Goal: Browse casually

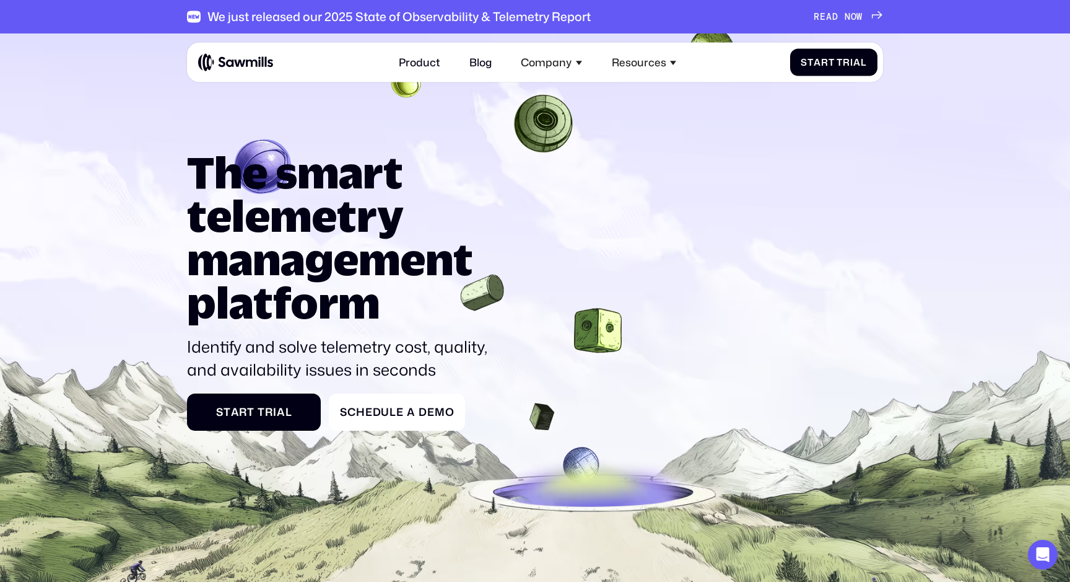
click at [364, 310] on h1 "The smart telemetry management platform" at bounding box center [342, 236] width 310 height 173
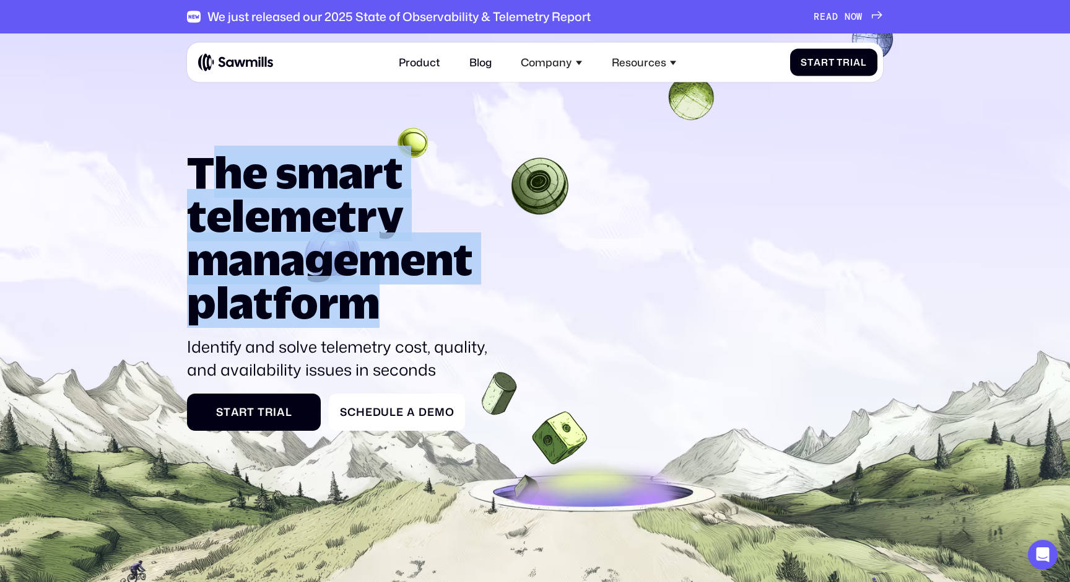
drag, startPoint x: 382, startPoint y: 307, endPoint x: 205, endPoint y: 176, distance: 220.2
click at [205, 176] on h1 "The smart telemetry management platform" at bounding box center [342, 236] width 310 height 173
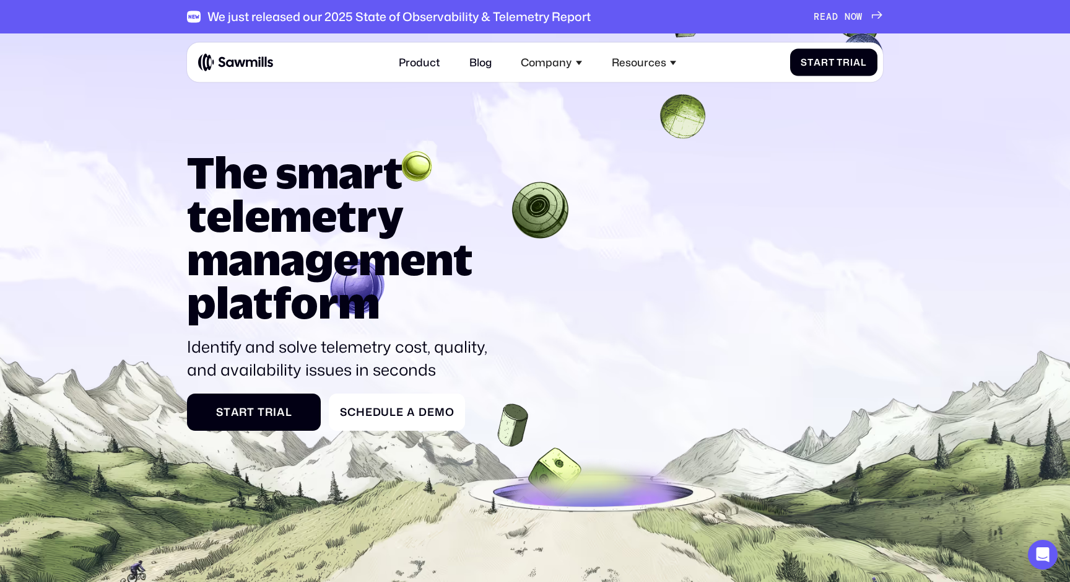
click at [169, 159] on icon at bounding box center [535, 364] width 1070 height 681
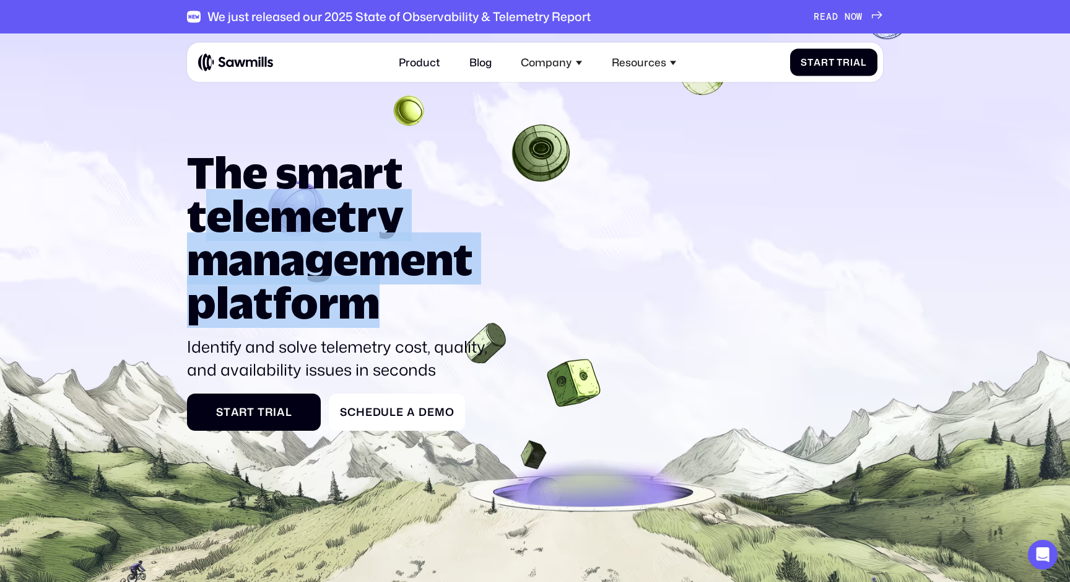
drag, startPoint x: 384, startPoint y: 306, endPoint x: 194, endPoint y: 203, distance: 216.5
click at [194, 203] on h1 "The smart telemetry management platform" at bounding box center [342, 236] width 310 height 173
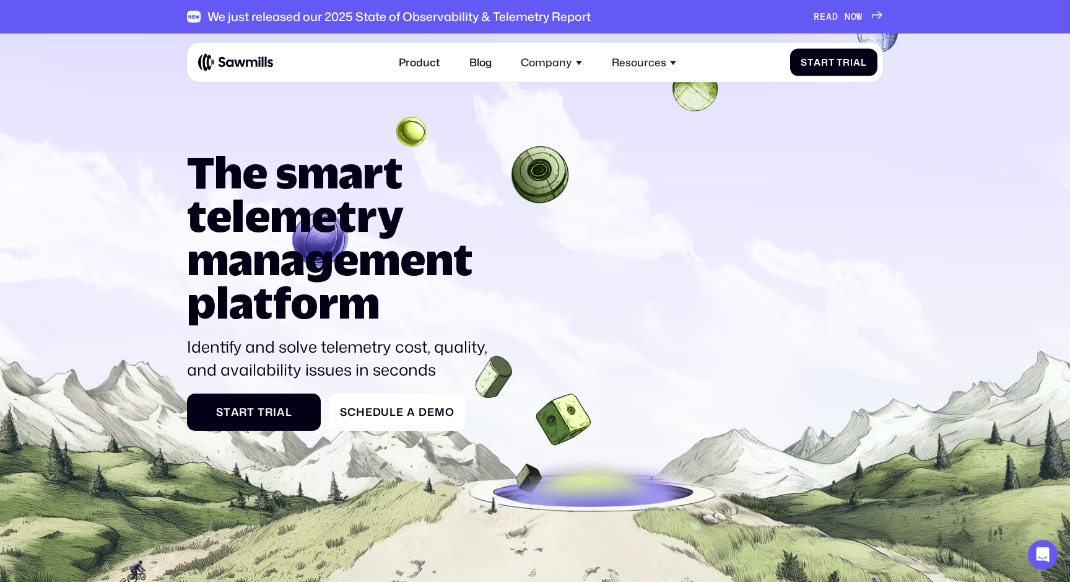
click at [186, 160] on icon at bounding box center [535, 364] width 1070 height 681
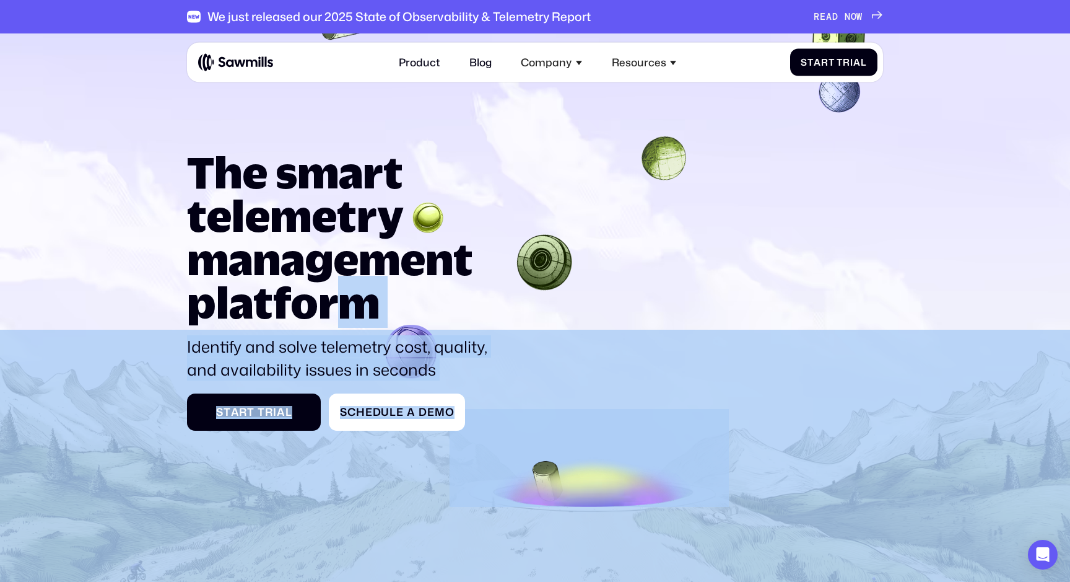
drag, startPoint x: 186, startPoint y: 160, endPoint x: 351, endPoint y: 287, distance: 208.0
click at [351, 287] on section "The smart telemetry management platform Identify and solve telemetry cost, qual…" at bounding box center [535, 353] width 1070 height 640
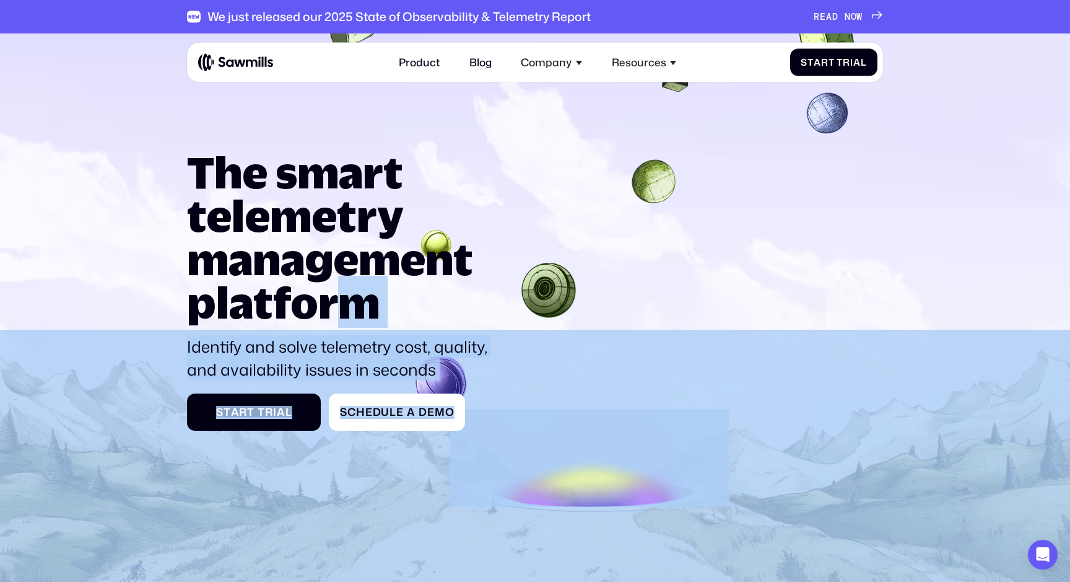
click at [395, 293] on h1 "The smart telemetry management platform" at bounding box center [342, 236] width 310 height 173
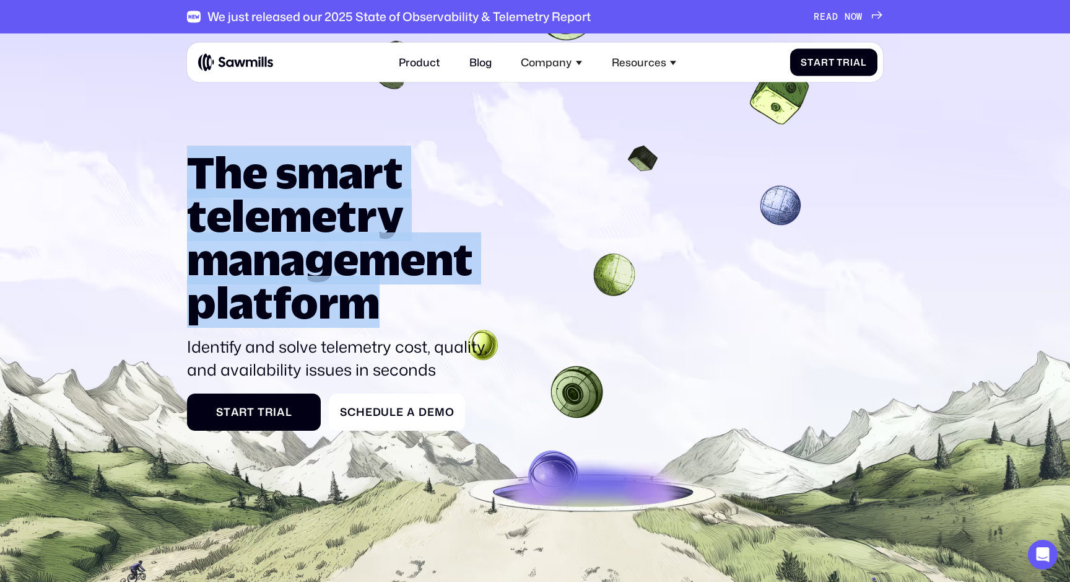
drag, startPoint x: 376, startPoint y: 308, endPoint x: 188, endPoint y: 174, distance: 230.5
click at [188, 174] on h1 "The smart telemetry management platform" at bounding box center [342, 236] width 310 height 173
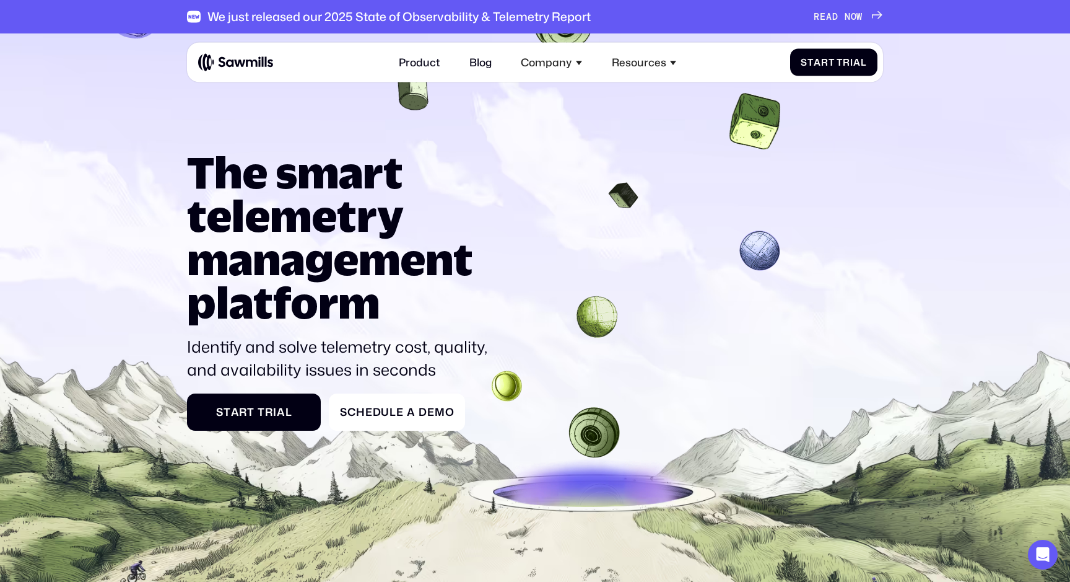
click at [171, 165] on icon at bounding box center [535, 364] width 1070 height 681
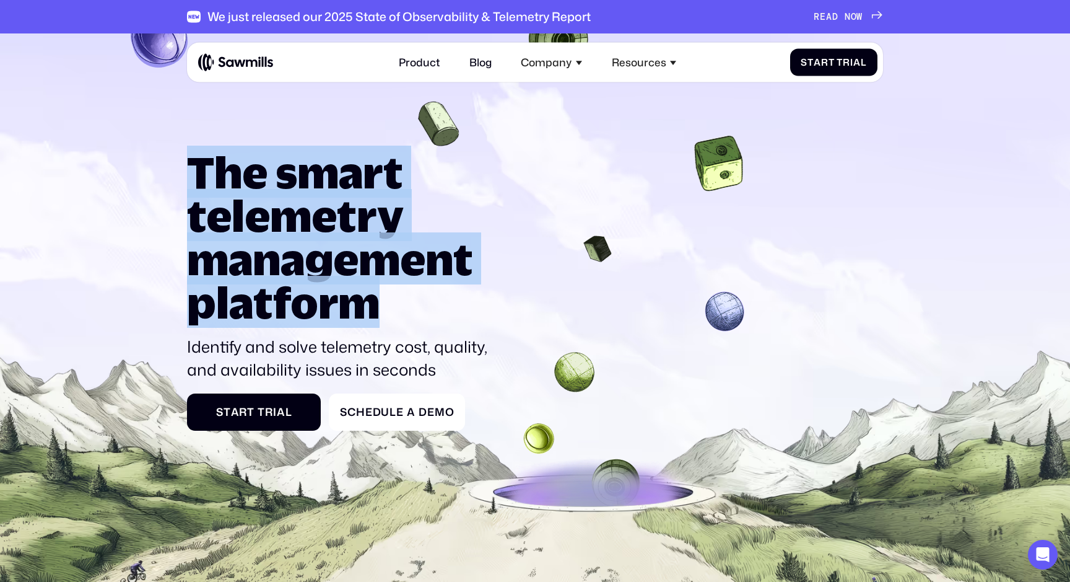
drag, startPoint x: 382, startPoint y: 305, endPoint x: 197, endPoint y: 184, distance: 220.9
click at [197, 184] on h1 "The smart telemetry management platform" at bounding box center [342, 236] width 310 height 173
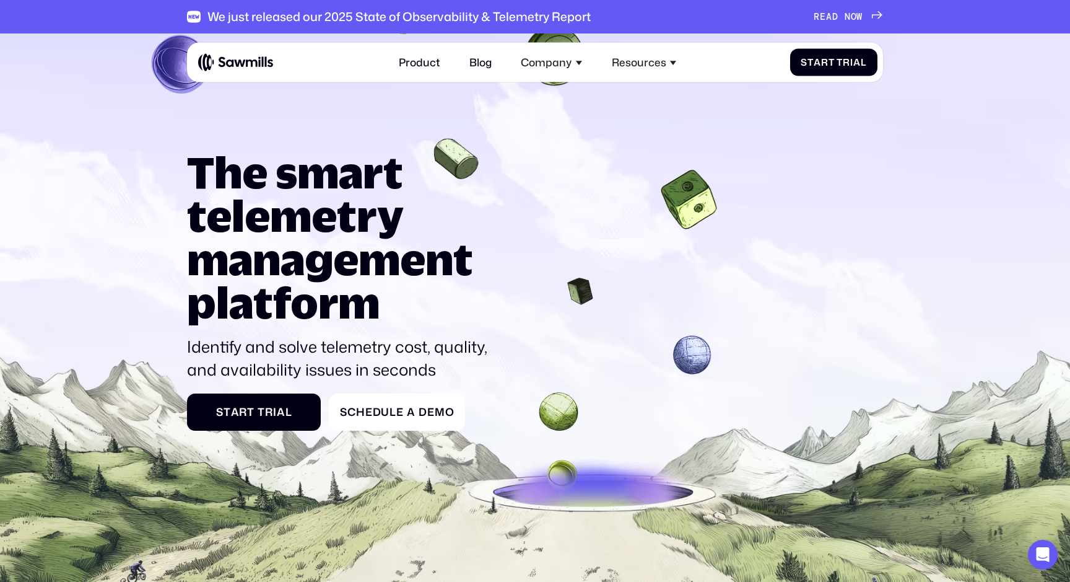
click at [180, 167] on icon at bounding box center [535, 364] width 1070 height 681
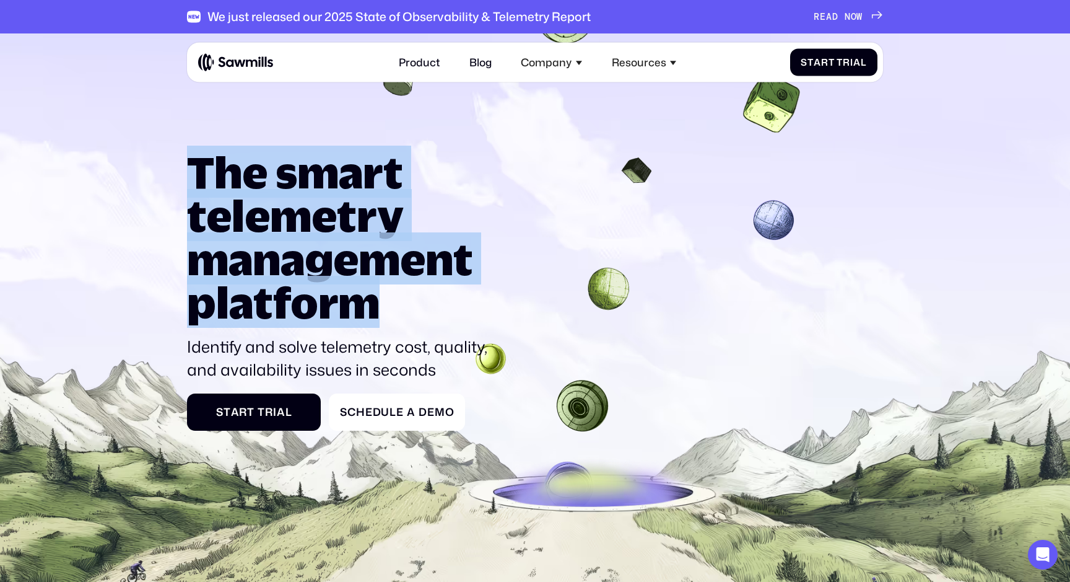
drag, startPoint x: 190, startPoint y: 171, endPoint x: 377, endPoint y: 309, distance: 232.5
click at [377, 309] on h1 "The smart telemetry management platform" at bounding box center [342, 236] width 310 height 173
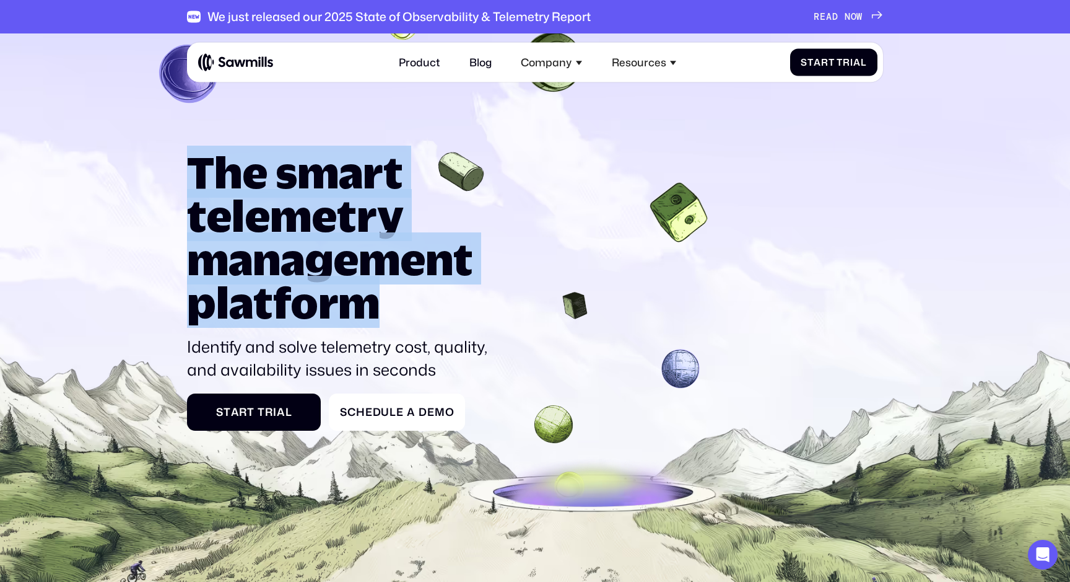
click at [407, 311] on h1 "The smart telemetry management platform" at bounding box center [342, 236] width 310 height 173
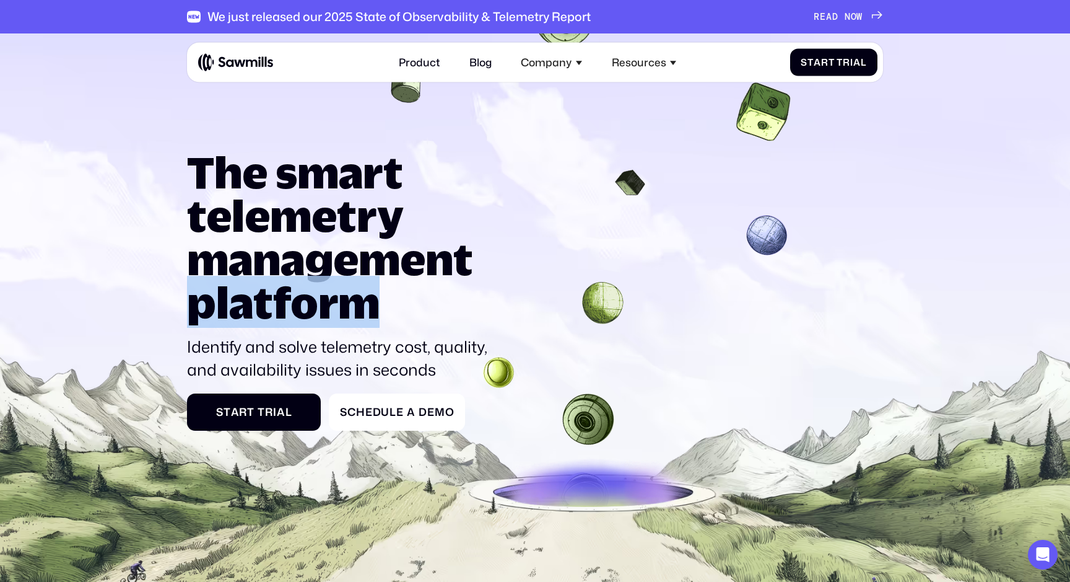
drag, startPoint x: 618, startPoint y: 278, endPoint x: 658, endPoint y: 298, distance: 45.7
click at [658, 298] on div "The smart telemetry management platform Identify and solve telemetry cost, qual…" at bounding box center [535, 290] width 696 height 281
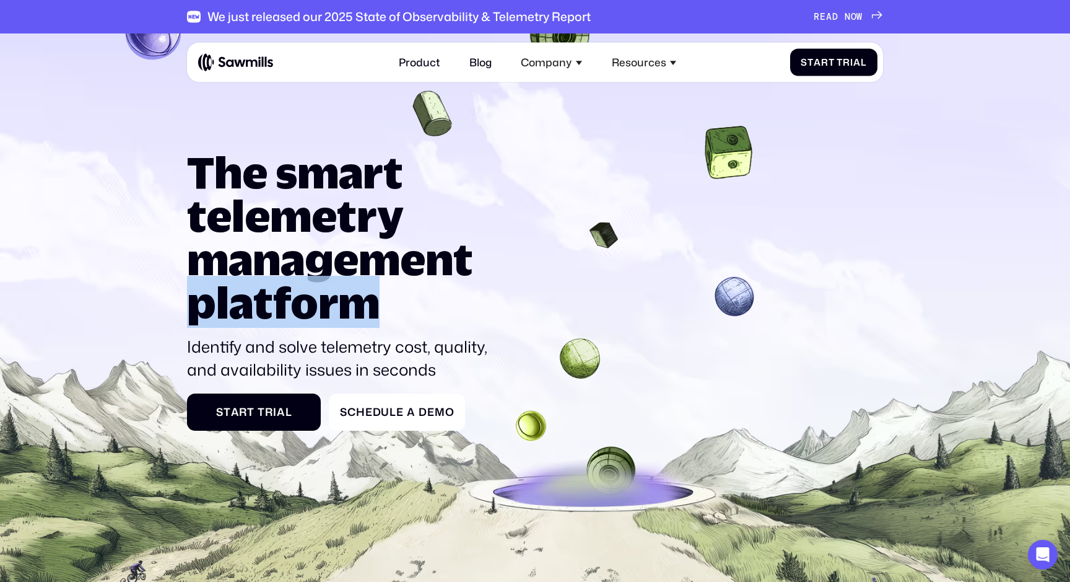
click at [753, 282] on div "The smart telemetry management platform Identify and solve telemetry cost, qual…" at bounding box center [535, 290] width 696 height 281
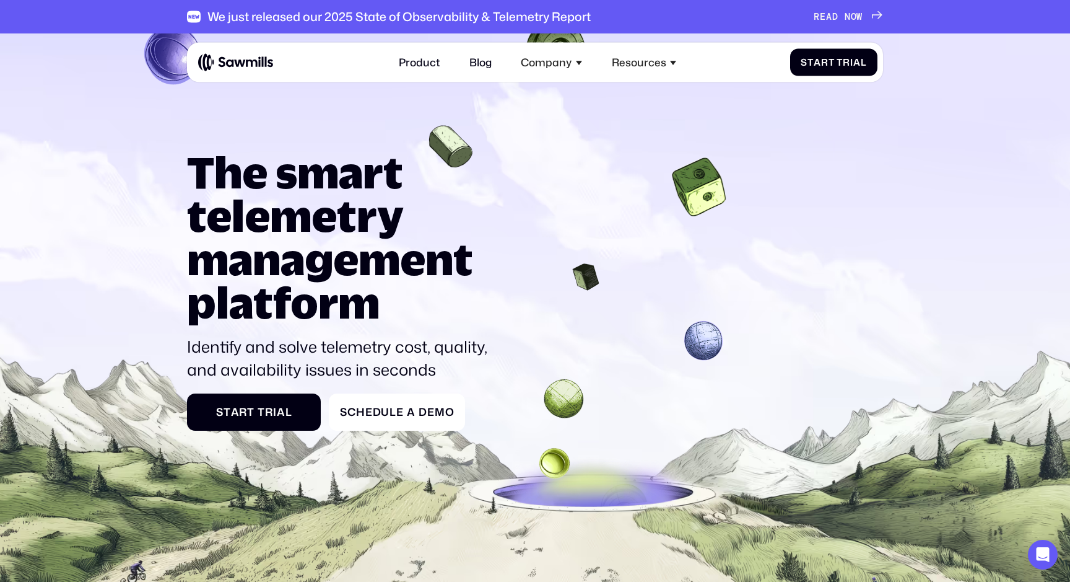
click at [577, 281] on div "The smart telemetry management platform Identify and solve telemetry cost, qual…" at bounding box center [535, 290] width 696 height 281
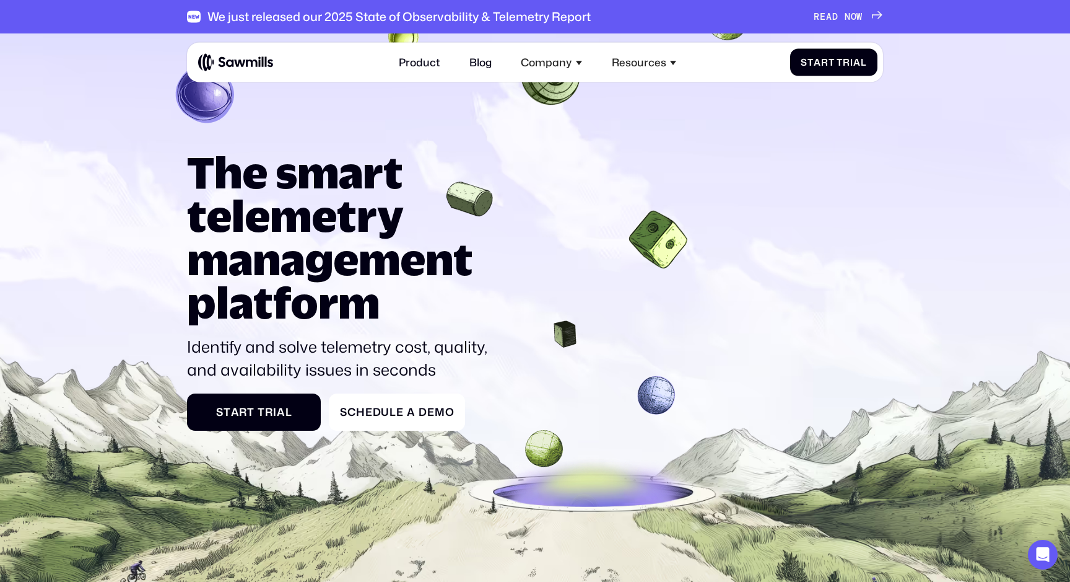
click at [666, 221] on div "The smart telemetry management platform Identify and solve telemetry cost, qual…" at bounding box center [535, 290] width 696 height 281
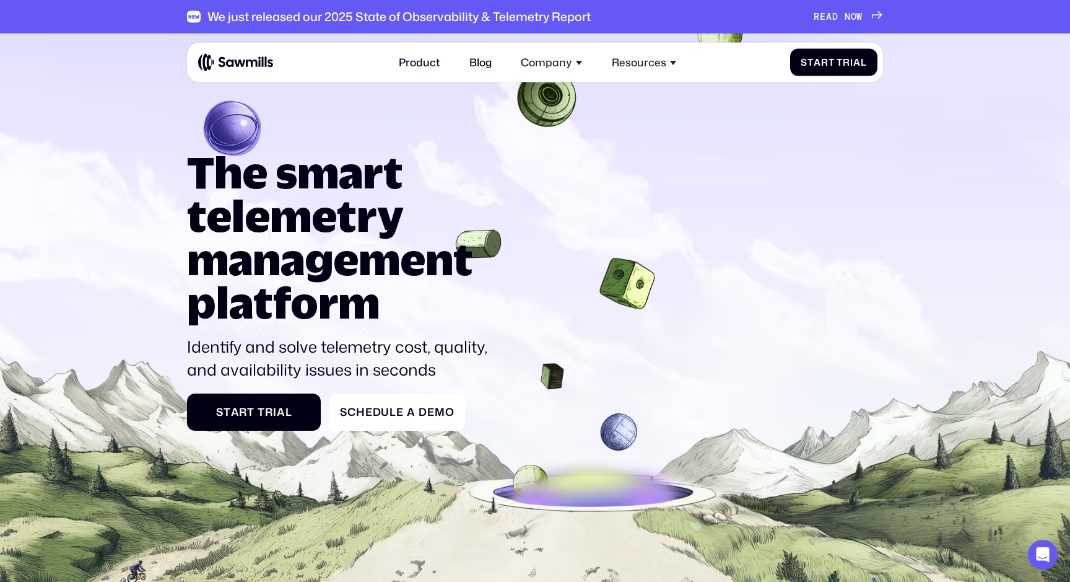
click at [479, 222] on h1 "The smart telemetry management platform" at bounding box center [342, 236] width 310 height 173
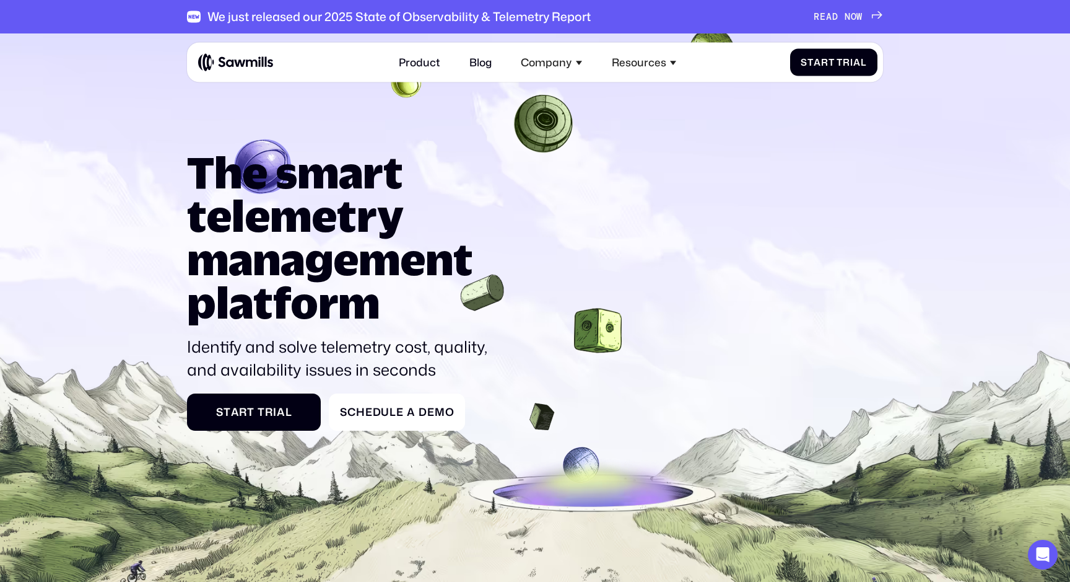
click at [562, 108] on image at bounding box center [543, 123] width 63 height 62
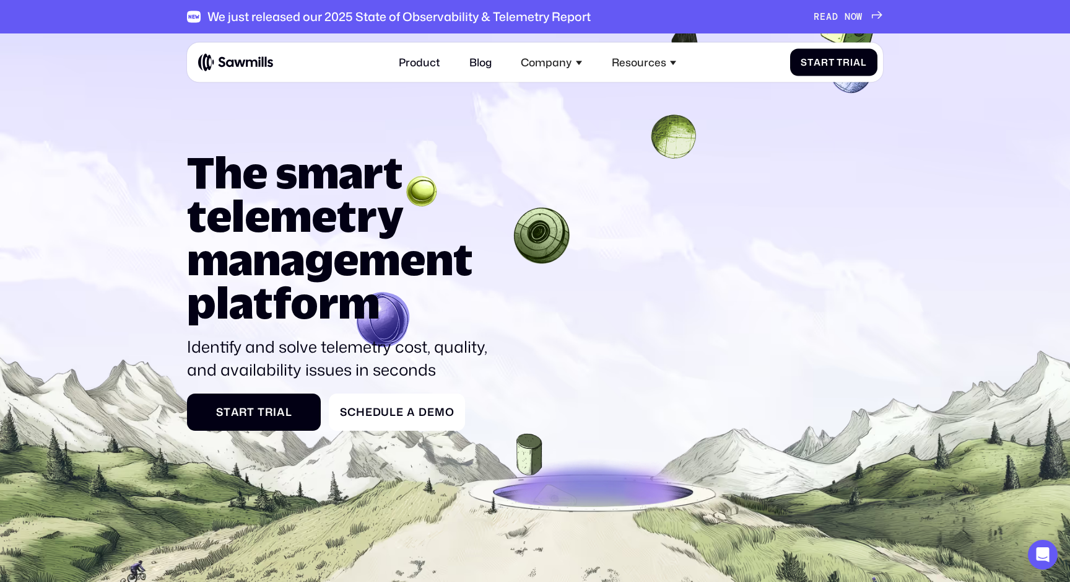
click at [396, 320] on h1 "The smart telemetry management platform" at bounding box center [342, 236] width 310 height 173
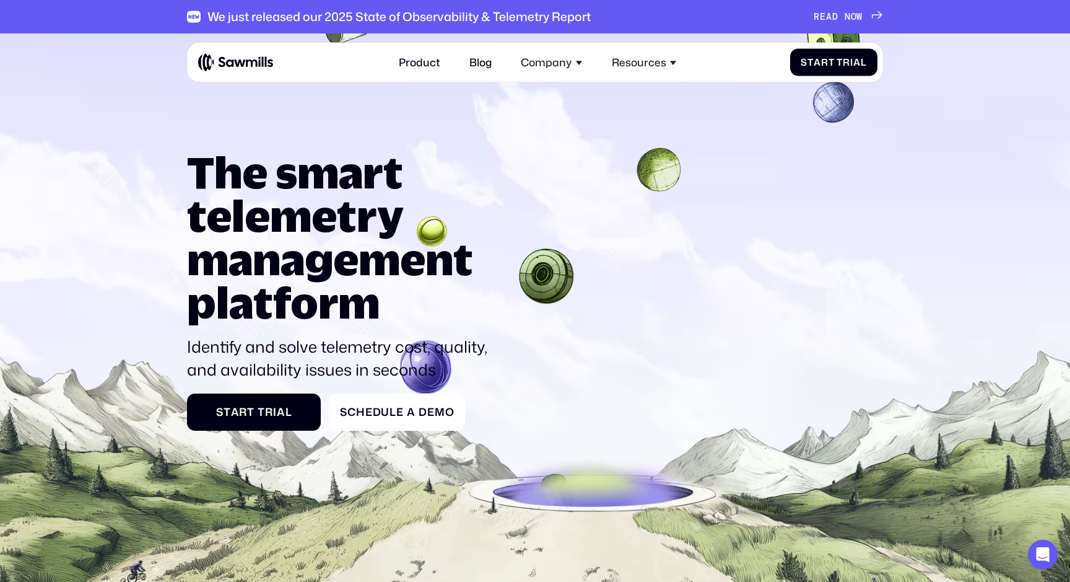
click at [559, 281] on div "The smart telemetry management platform Identify and solve telemetry cost, qual…" at bounding box center [535, 290] width 696 height 281
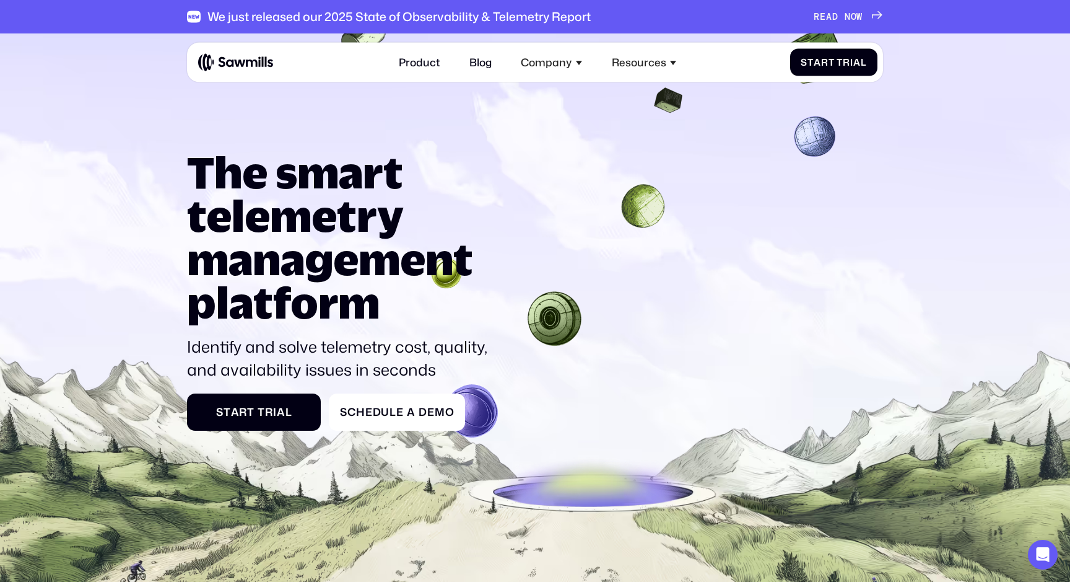
click at [637, 210] on div "The smart telemetry management platform Identify and solve telemetry cost, qual…" at bounding box center [535, 290] width 696 height 281
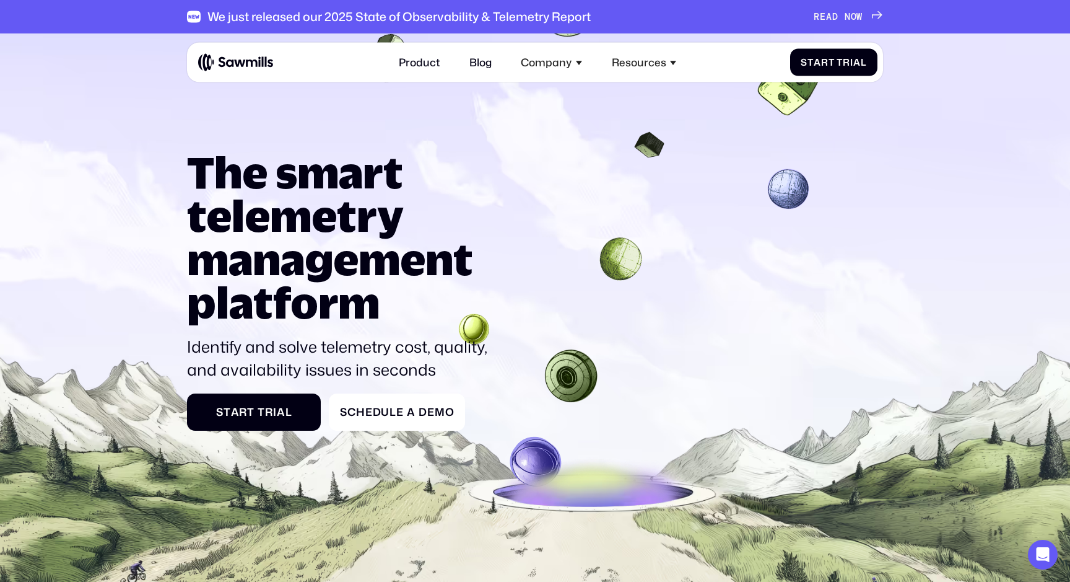
click at [796, 174] on div "The smart telemetry management platform Identify and solve telemetry cost, qual…" at bounding box center [535, 290] width 696 height 281
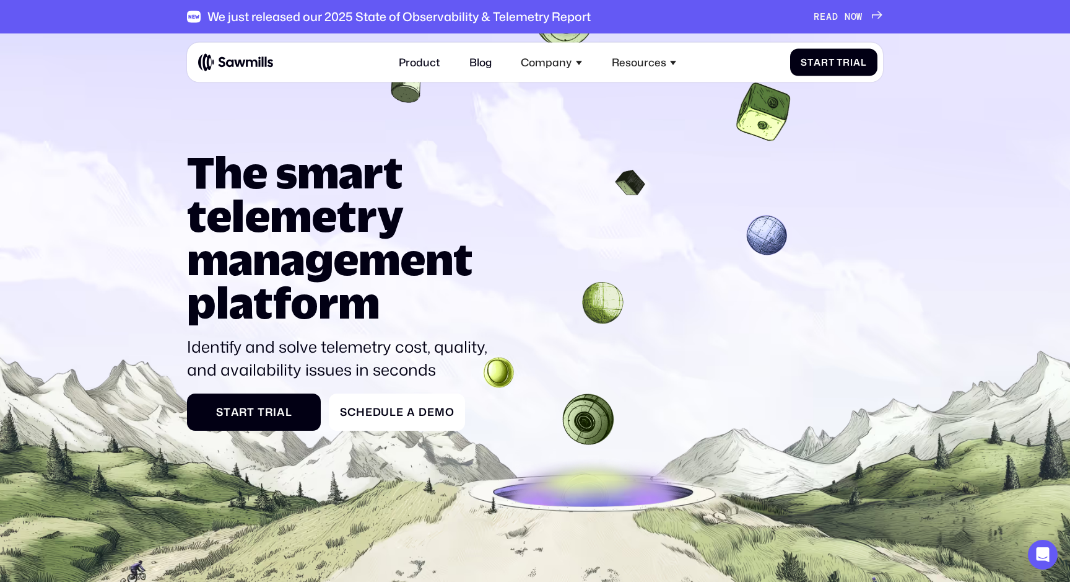
click at [770, 118] on image at bounding box center [763, 112] width 69 height 72
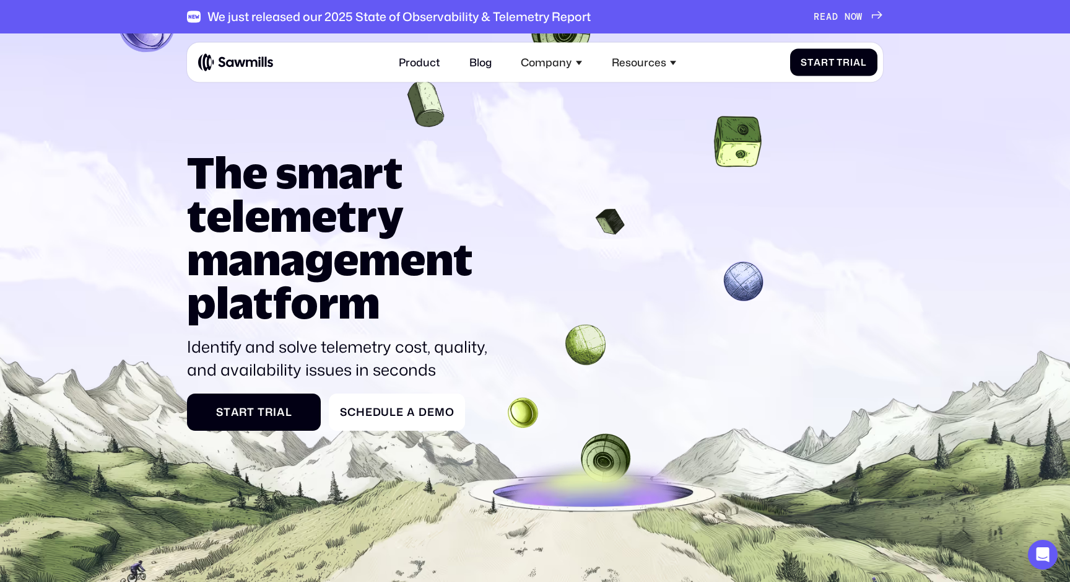
click at [614, 201] on div "The smart telemetry management platform Identify and solve telemetry cost, qual…" at bounding box center [535, 290] width 696 height 281
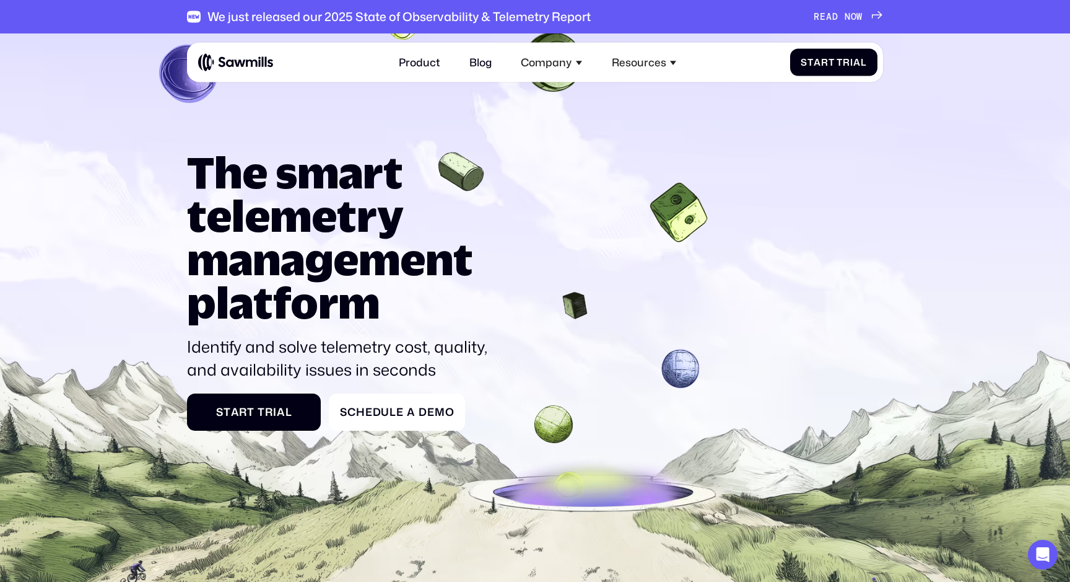
click at [578, 292] on div "The smart telemetry management platform Identify and solve telemetry cost, qual…" at bounding box center [535, 290] width 696 height 281
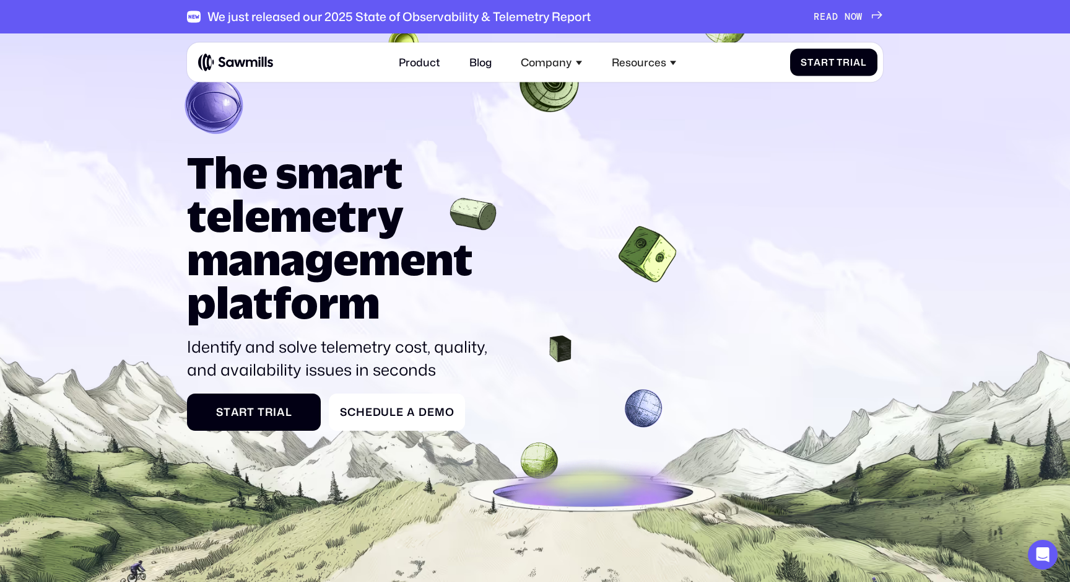
click at [639, 259] on div "The smart telemetry management platform Identify and solve telemetry cost, qual…" at bounding box center [535, 290] width 696 height 281
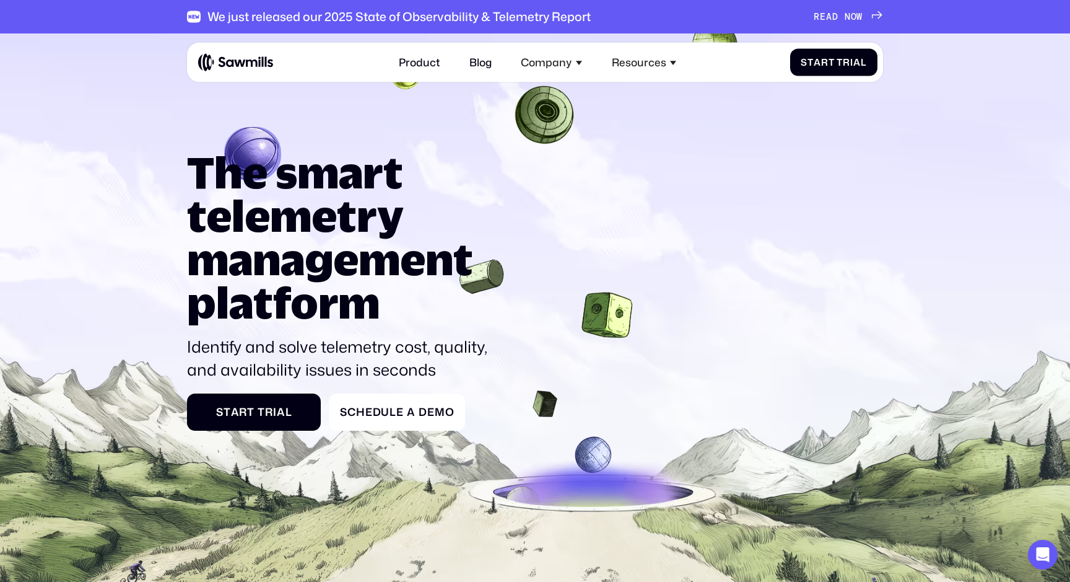
click at [490, 255] on h1 "The smart telemetry management platform" at bounding box center [342, 236] width 310 height 173
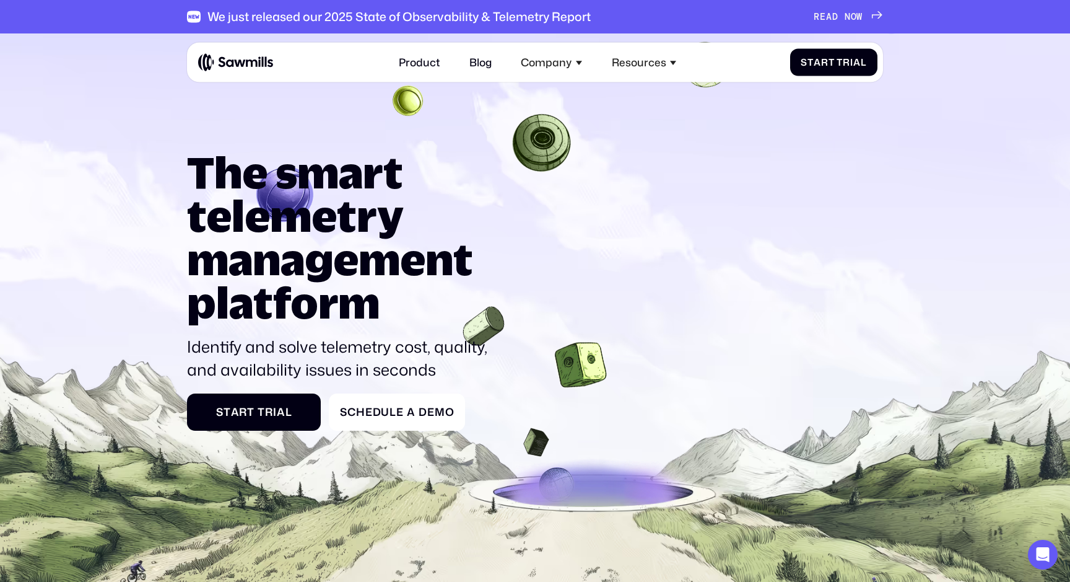
click at [533, 141] on image at bounding box center [542, 142] width 66 height 65
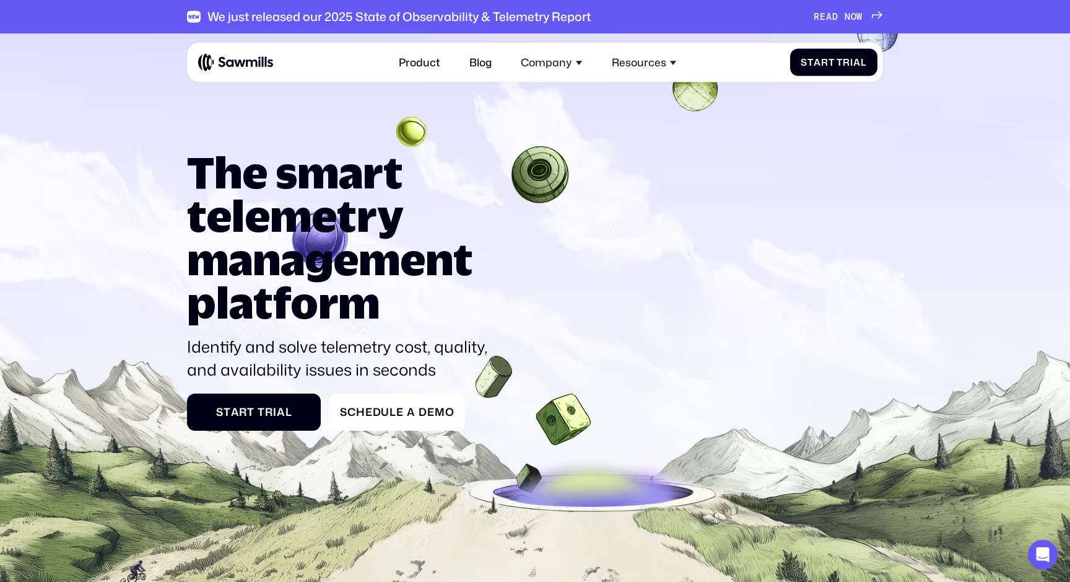
click at [413, 125] on icon at bounding box center [535, 364] width 1070 height 681
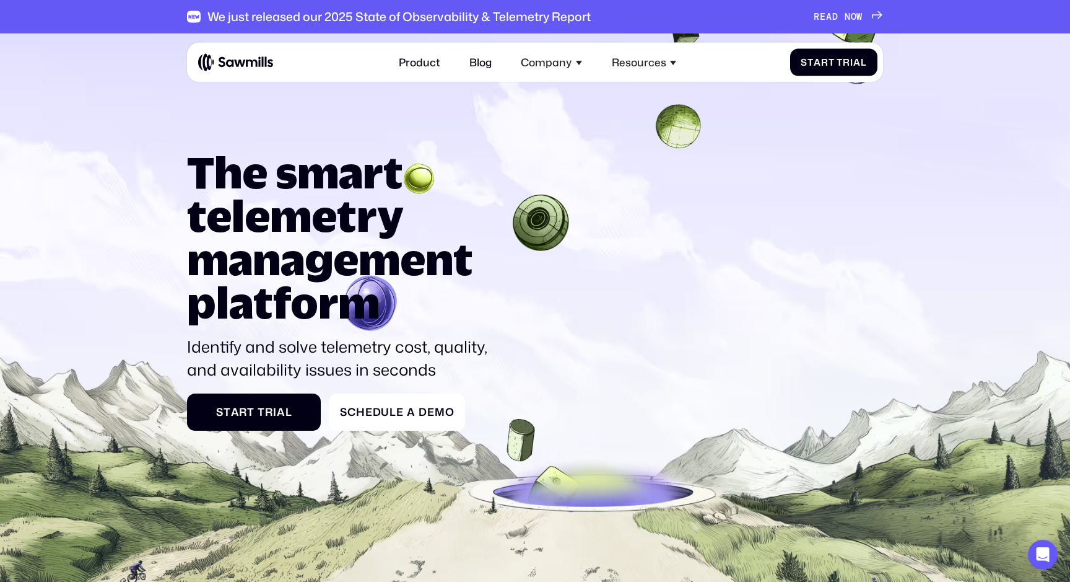
click at [669, 131] on image at bounding box center [678, 126] width 53 height 55
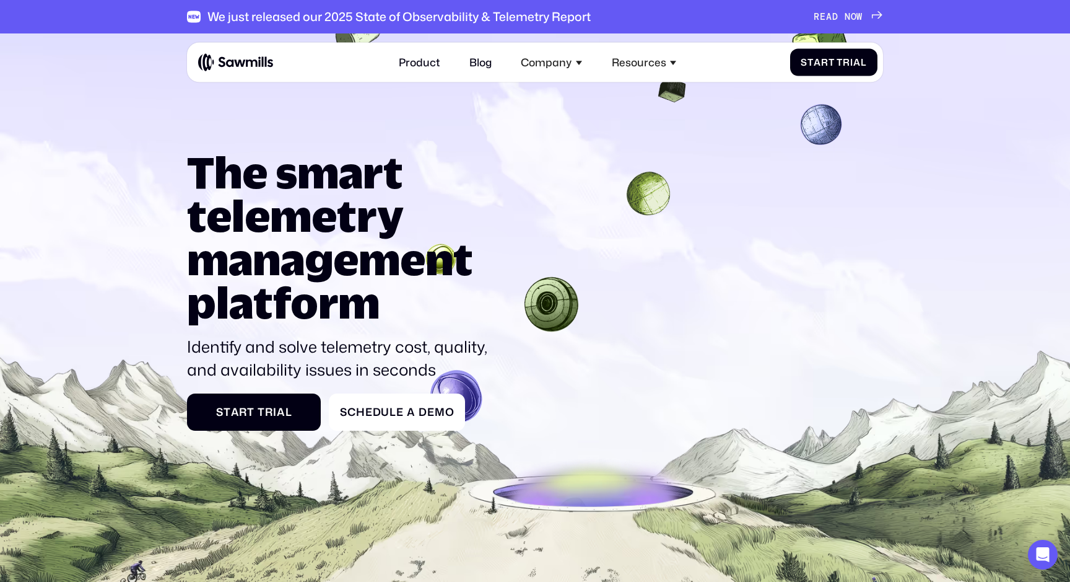
click at [820, 129] on image at bounding box center [821, 124] width 55 height 55
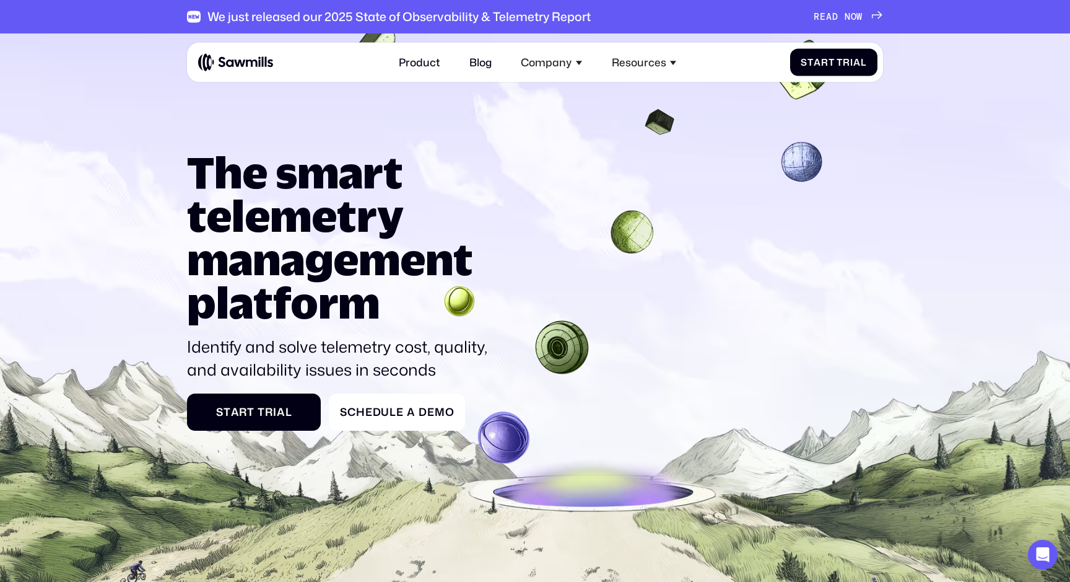
click at [653, 116] on image at bounding box center [662, 123] width 46 height 45
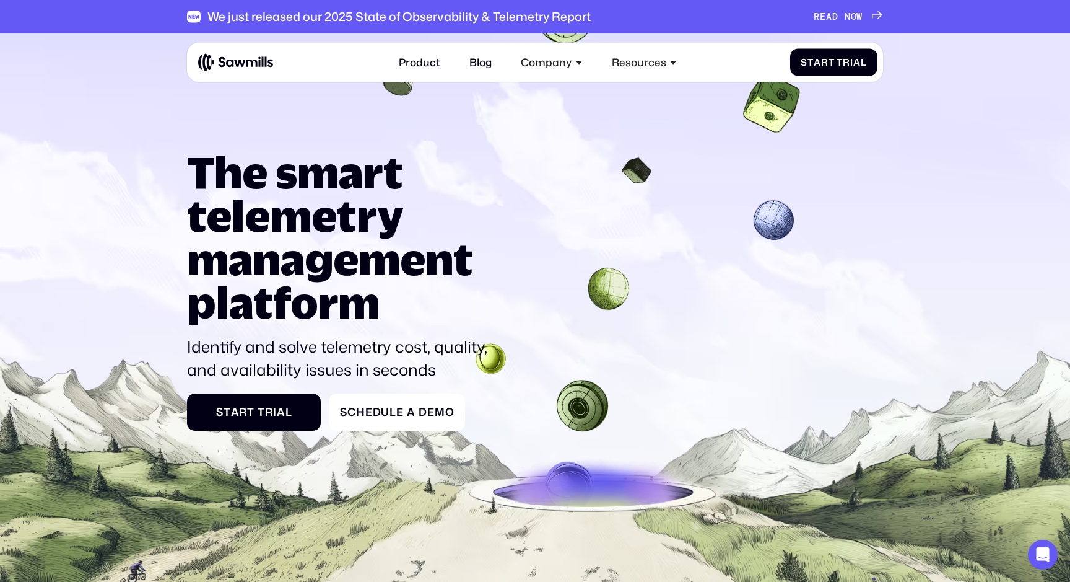
click at [771, 115] on image at bounding box center [771, 104] width 73 height 76
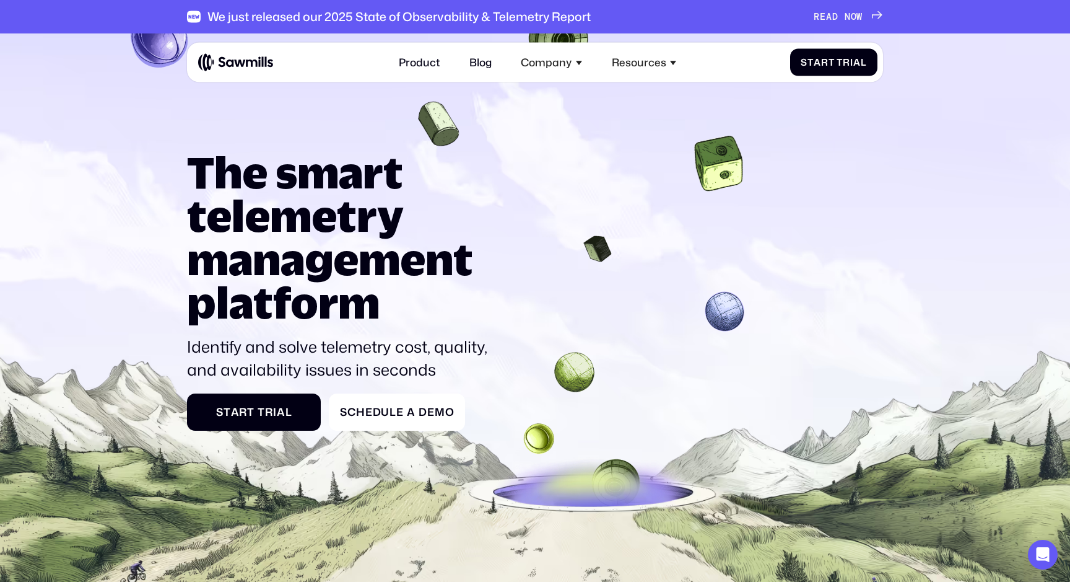
click at [434, 130] on image at bounding box center [438, 124] width 87 height 90
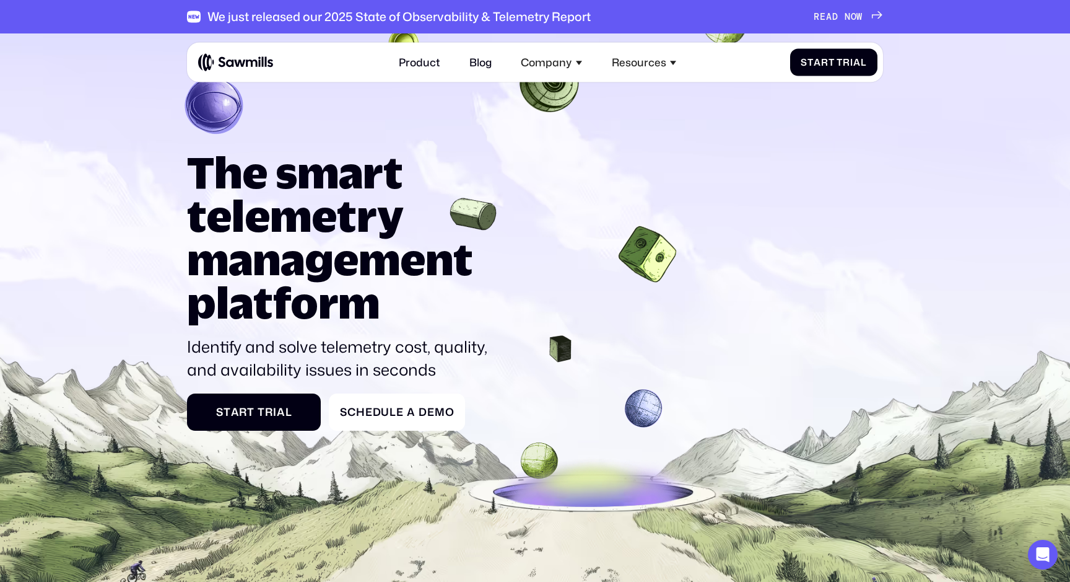
click at [235, 116] on image at bounding box center [215, 106] width 76 height 74
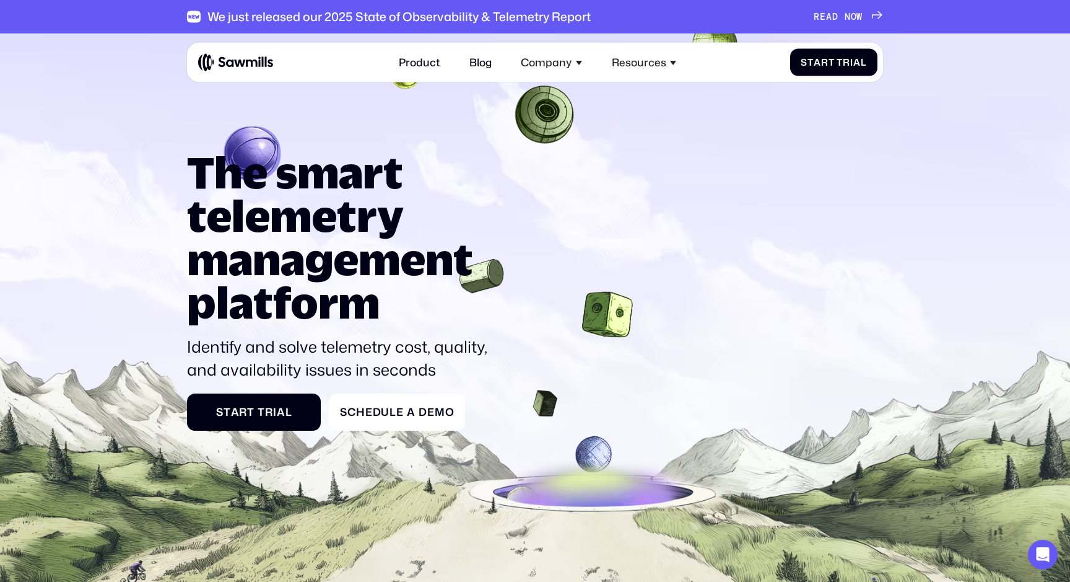
click at [548, 115] on image at bounding box center [544, 115] width 69 height 68
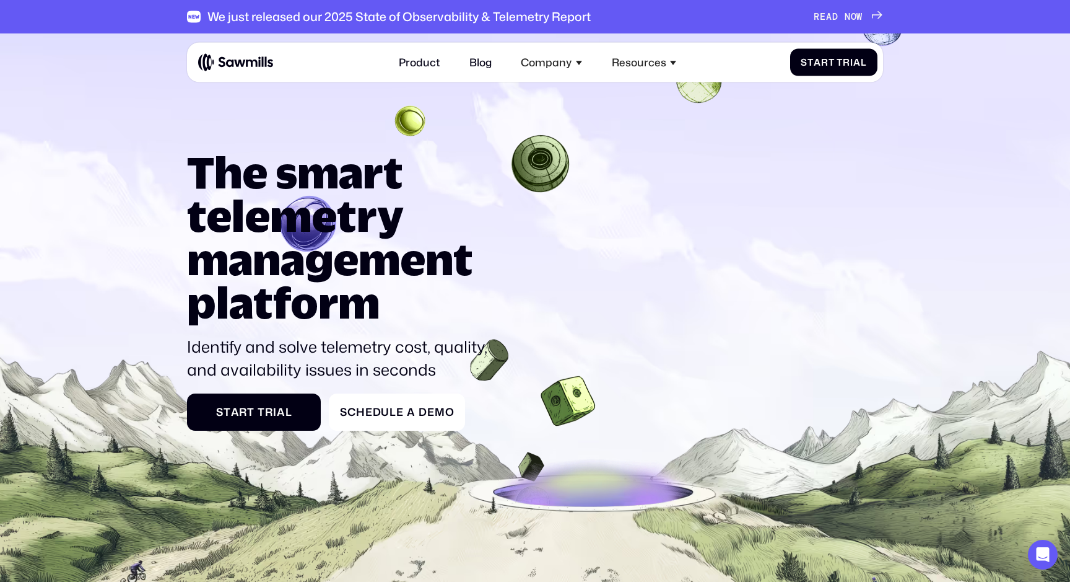
click at [418, 108] on image at bounding box center [410, 121] width 42 height 42
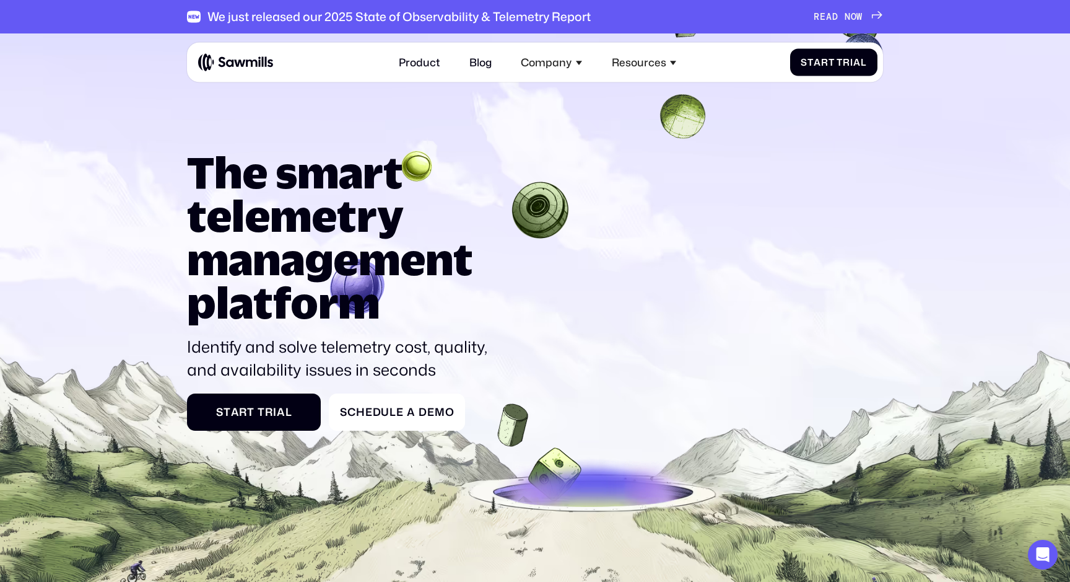
click at [684, 114] on image at bounding box center [683, 116] width 58 height 59
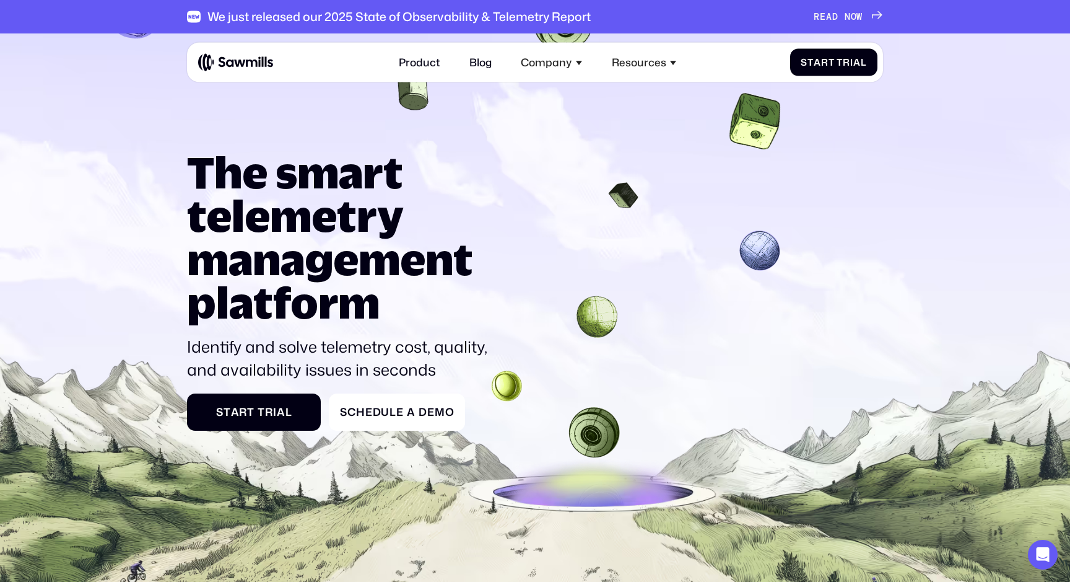
click at [635, 195] on div "The smart telemetry management platform Identify and solve telemetry cost, qual…" at bounding box center [535, 290] width 696 height 281
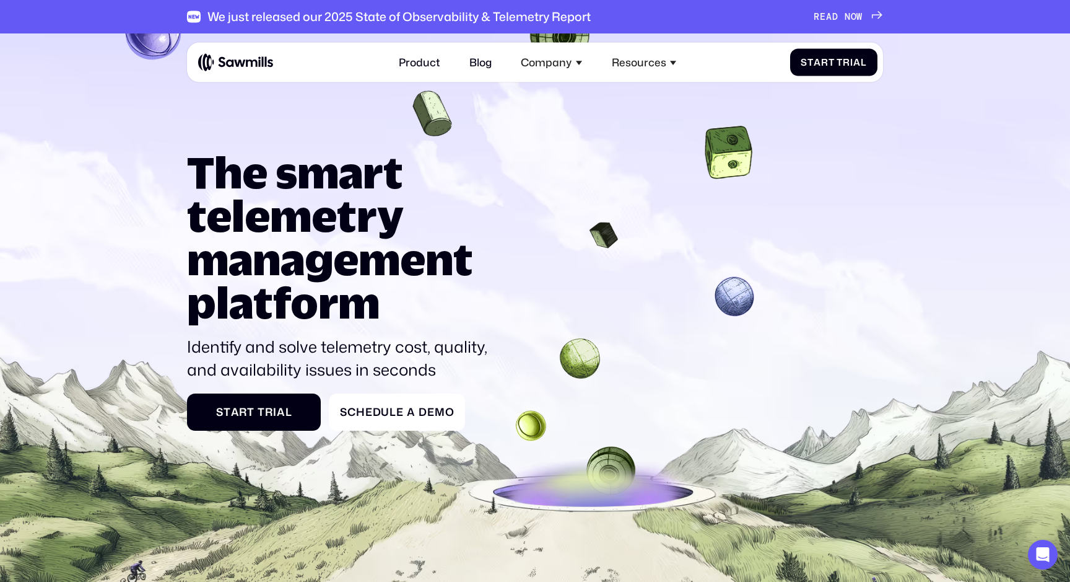
click at [732, 156] on div "The smart telemetry management platform Identify and solve telemetry cost, qual…" at bounding box center [535, 290] width 696 height 281
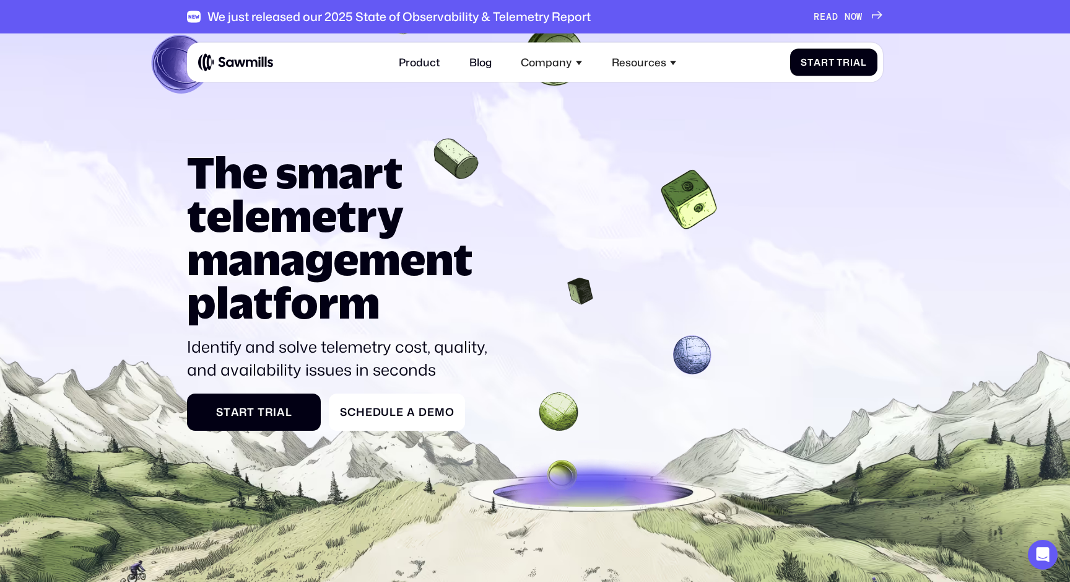
click at [475, 160] on h1 "The smart telemetry management platform" at bounding box center [342, 236] width 310 height 173
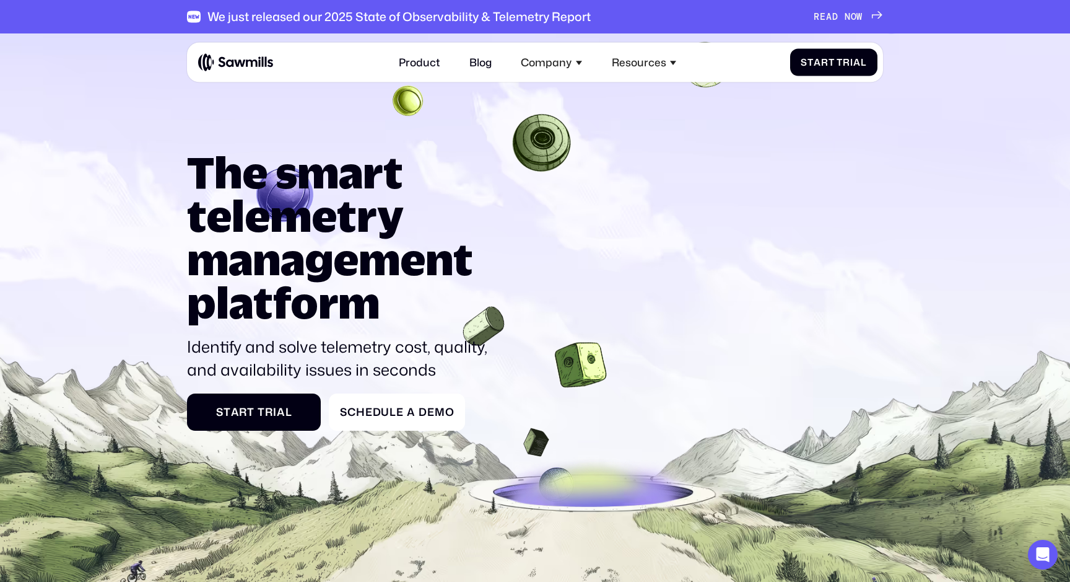
click at [525, 148] on image at bounding box center [542, 142] width 66 height 65
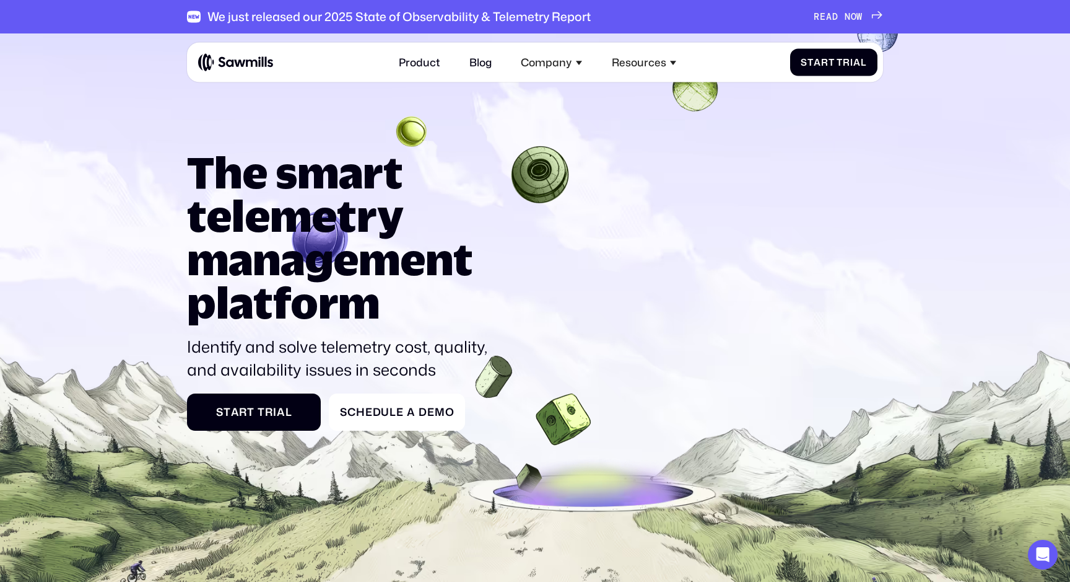
click at [413, 124] on icon at bounding box center [535, 364] width 1070 height 681
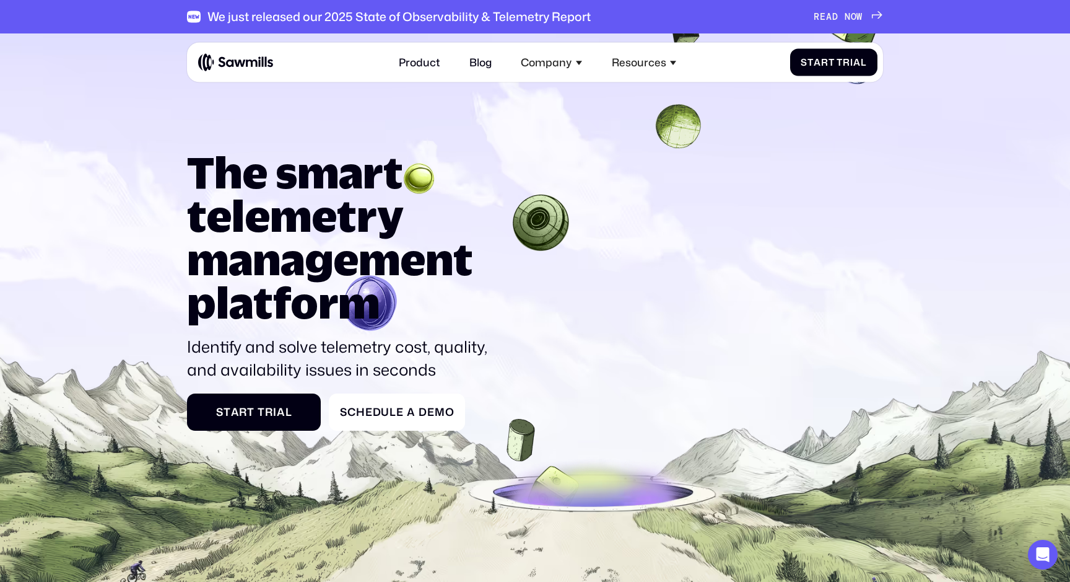
click at [683, 119] on image at bounding box center [678, 126] width 53 height 55
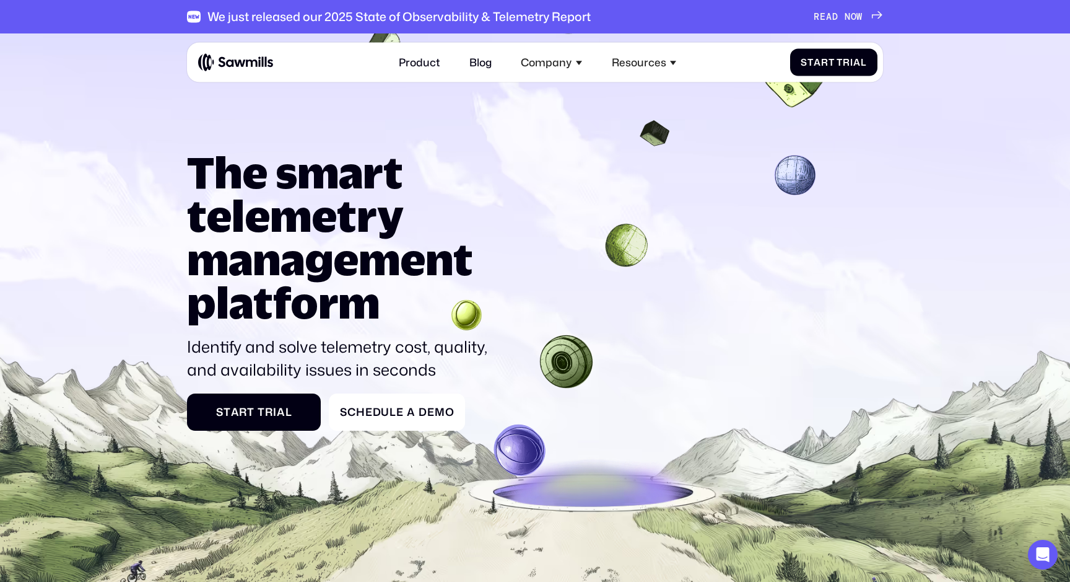
click at [807, 165] on div "The smart telemetry management platform Identify and solve telemetry cost, qual…" at bounding box center [535, 290] width 696 height 281
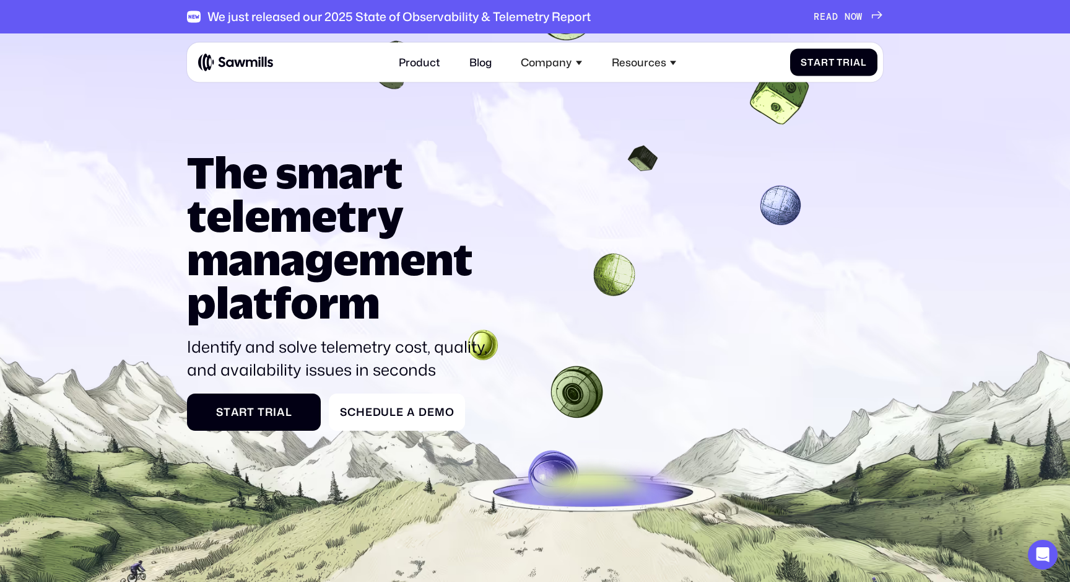
click at [645, 160] on div "The smart telemetry management platform Identify and solve telemetry cost, qual…" at bounding box center [535, 290] width 696 height 281
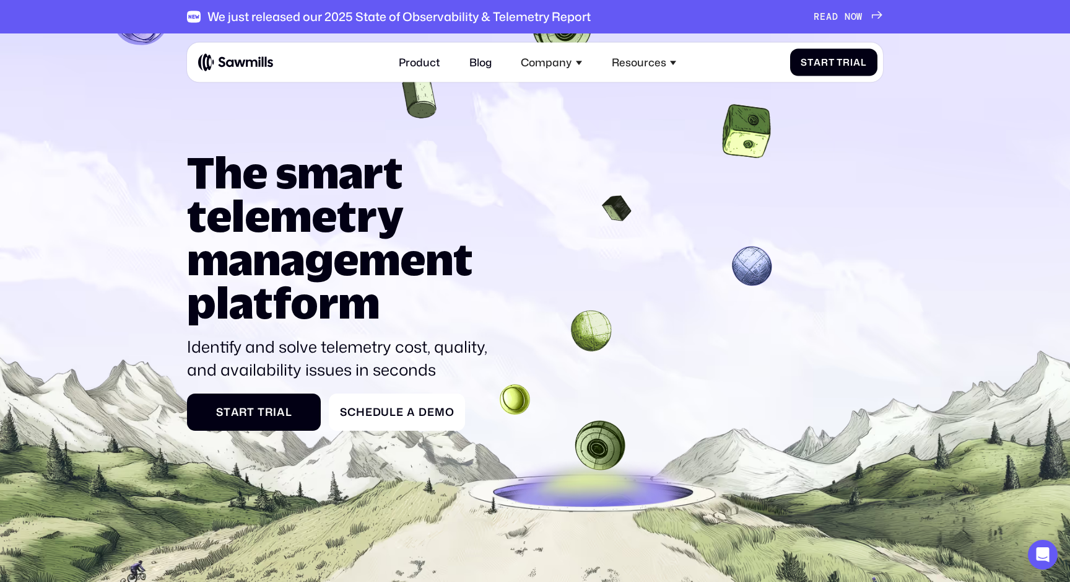
click at [740, 134] on image at bounding box center [746, 132] width 59 height 64
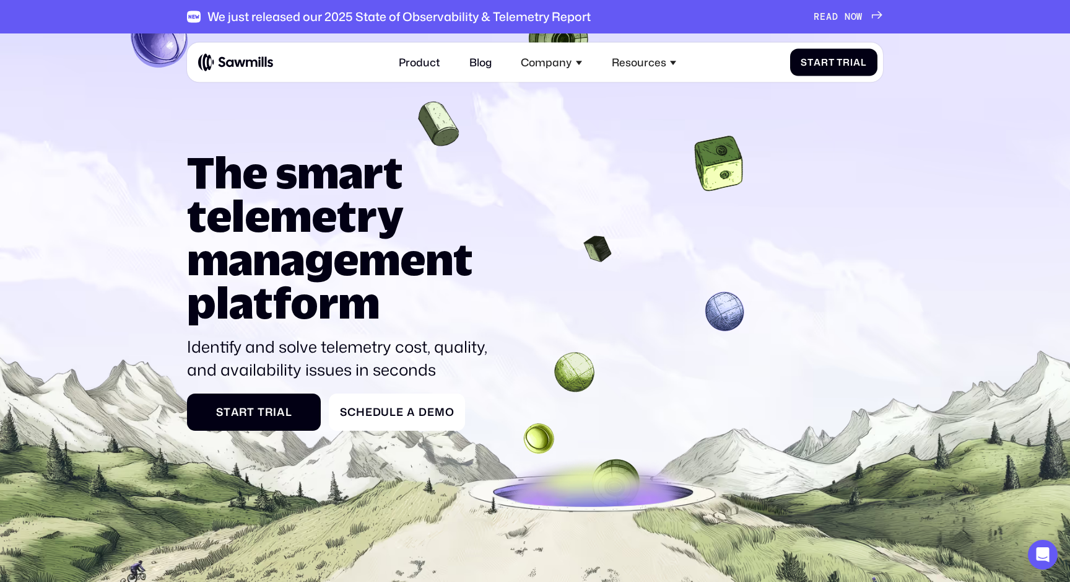
click at [450, 134] on image at bounding box center [438, 124] width 87 height 90
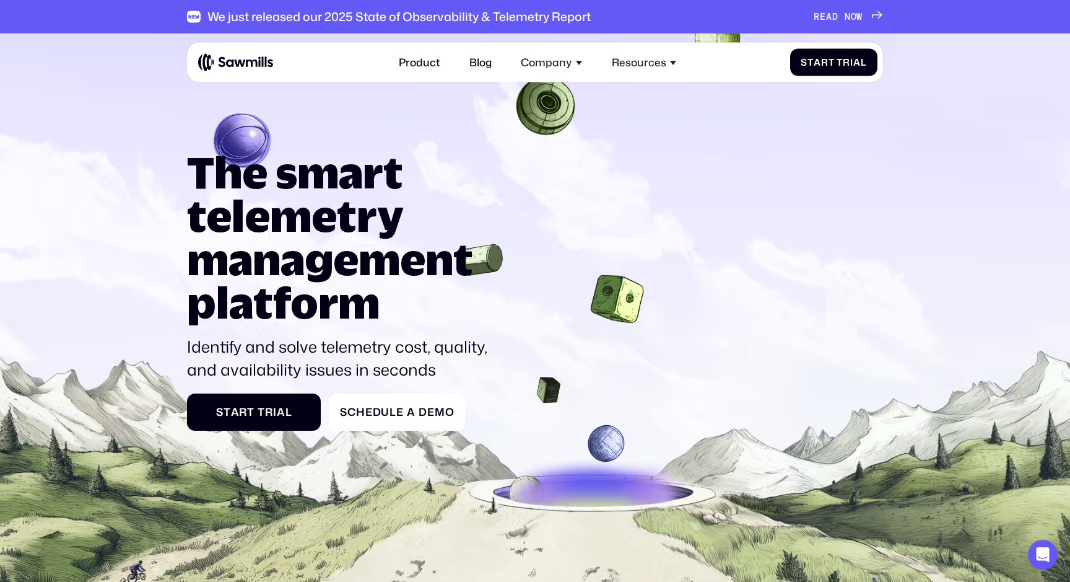
click at [234, 143] on image at bounding box center [242, 140] width 62 height 59
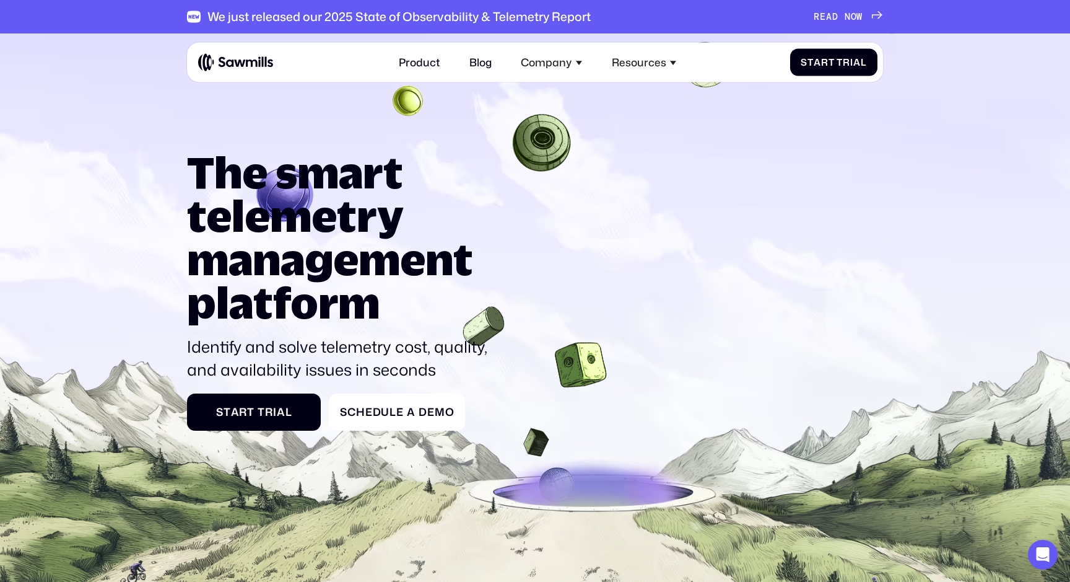
click at [536, 146] on image at bounding box center [542, 142] width 66 height 65
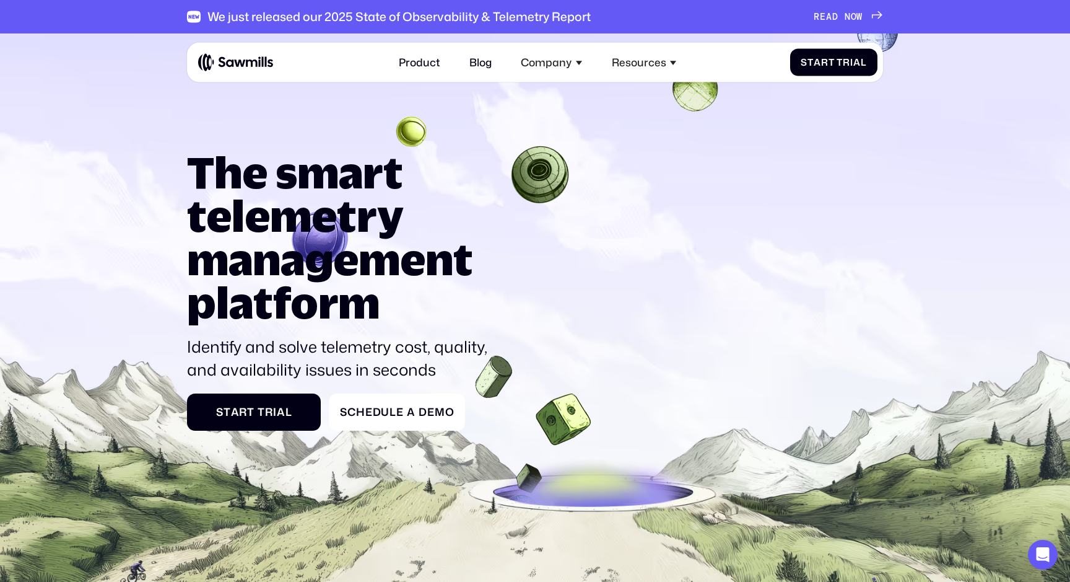
click at [420, 122] on image at bounding box center [411, 131] width 41 height 41
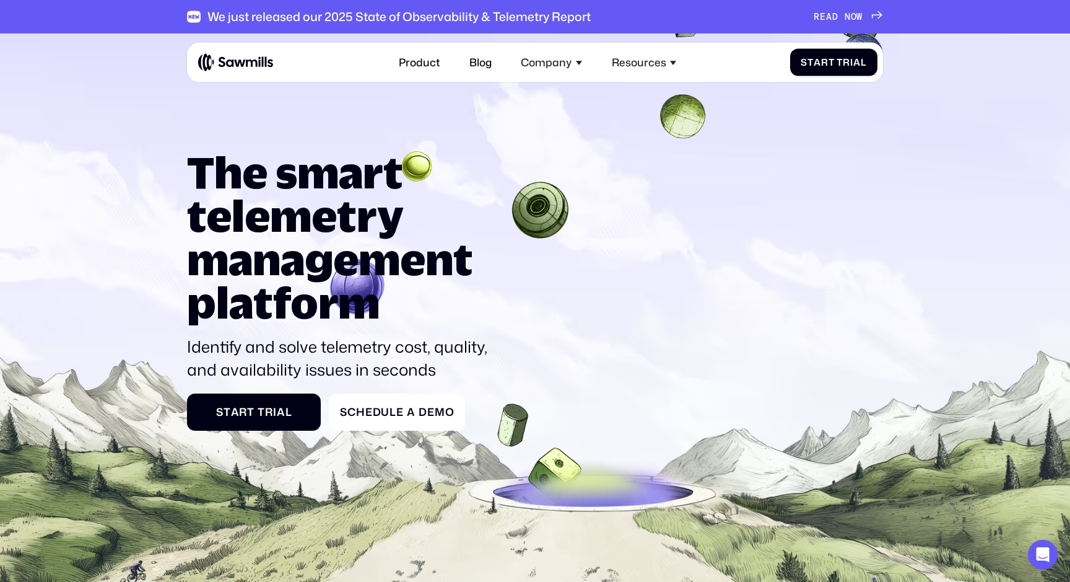
click at [680, 114] on image at bounding box center [683, 116] width 58 height 59
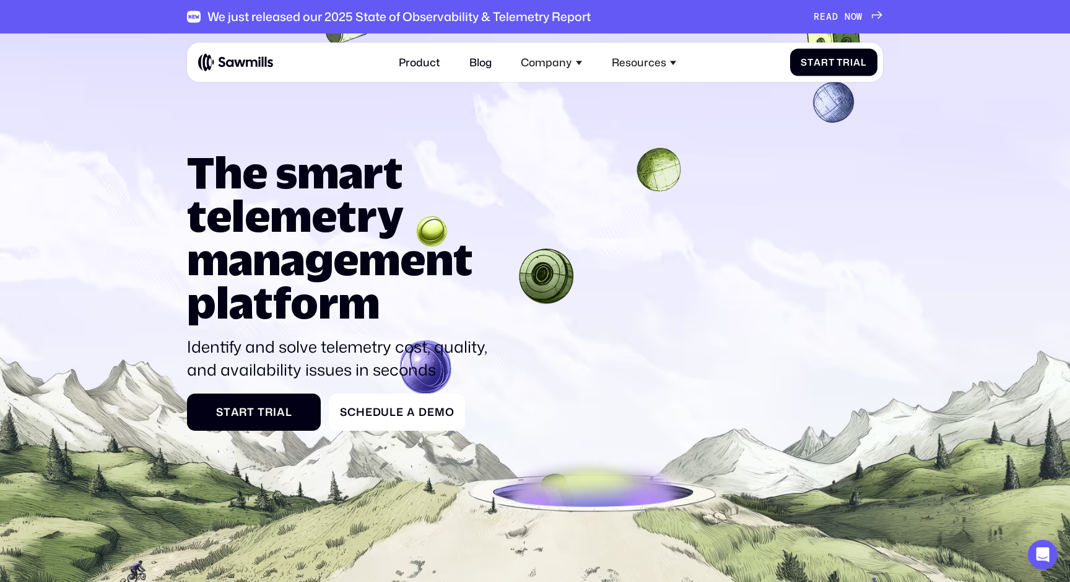
click at [836, 106] on image at bounding box center [834, 102] width 58 height 58
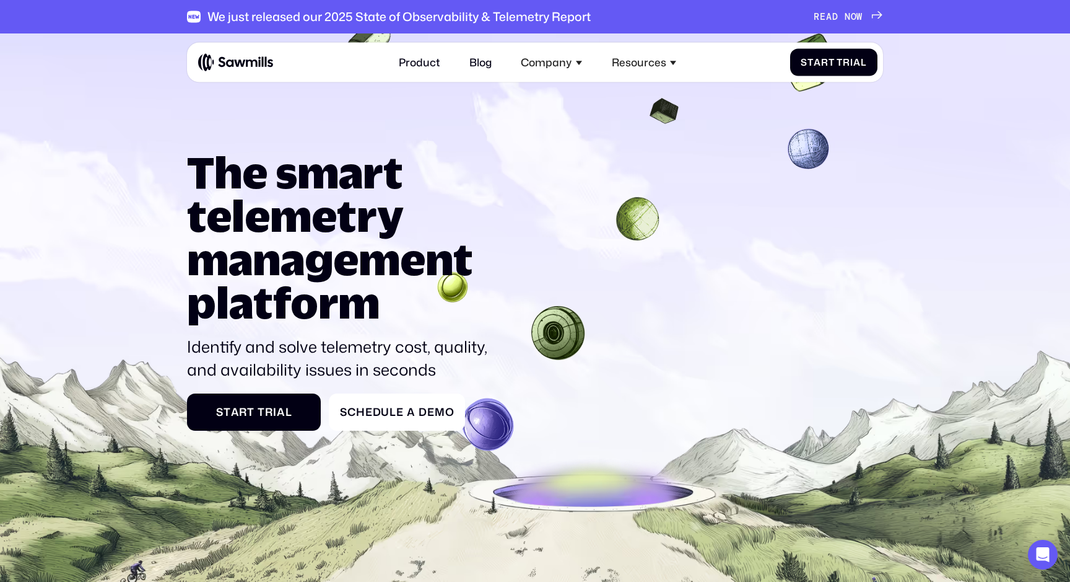
click at [671, 104] on image at bounding box center [666, 112] width 46 height 45
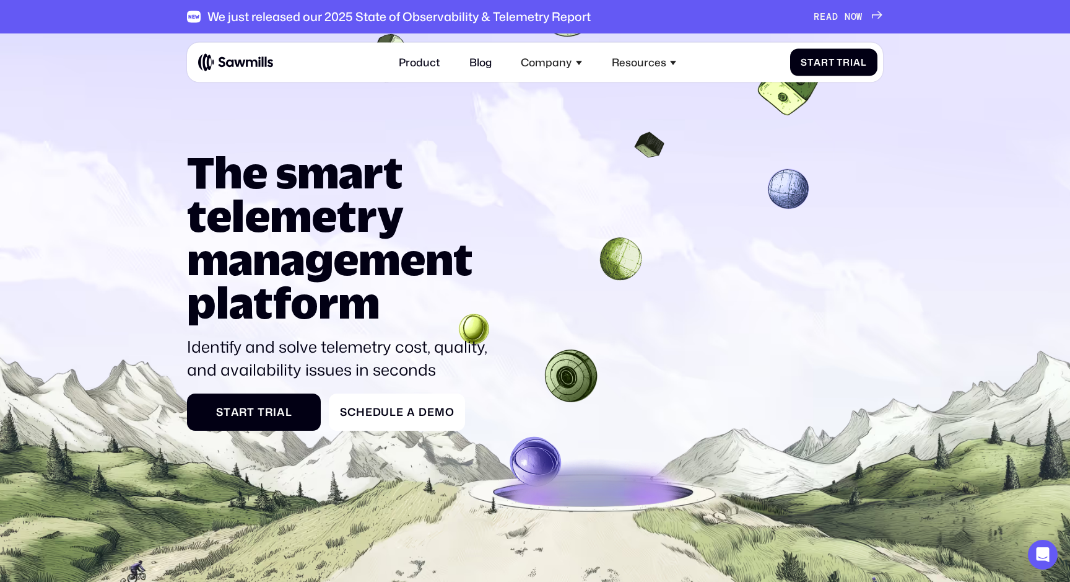
click at [787, 103] on image at bounding box center [789, 85] width 78 height 79
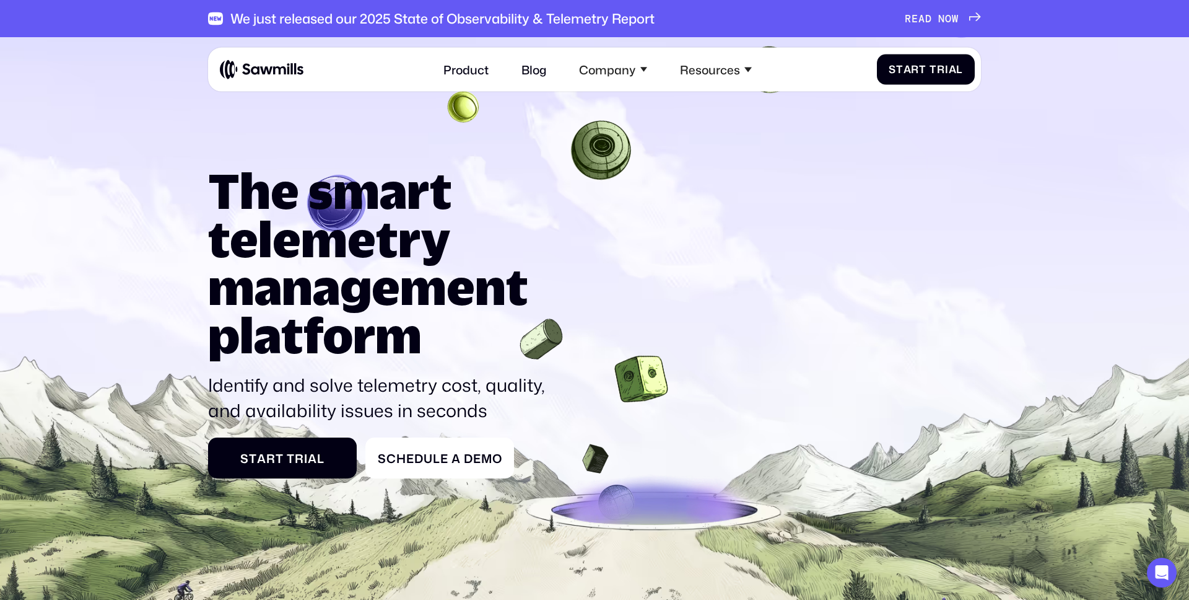
click at [878, 365] on div "The smart telemetry management platform Identify and solve telemetry cost, qual…" at bounding box center [594, 323] width 773 height 312
